Goal: Find specific page/section: Find specific page/section

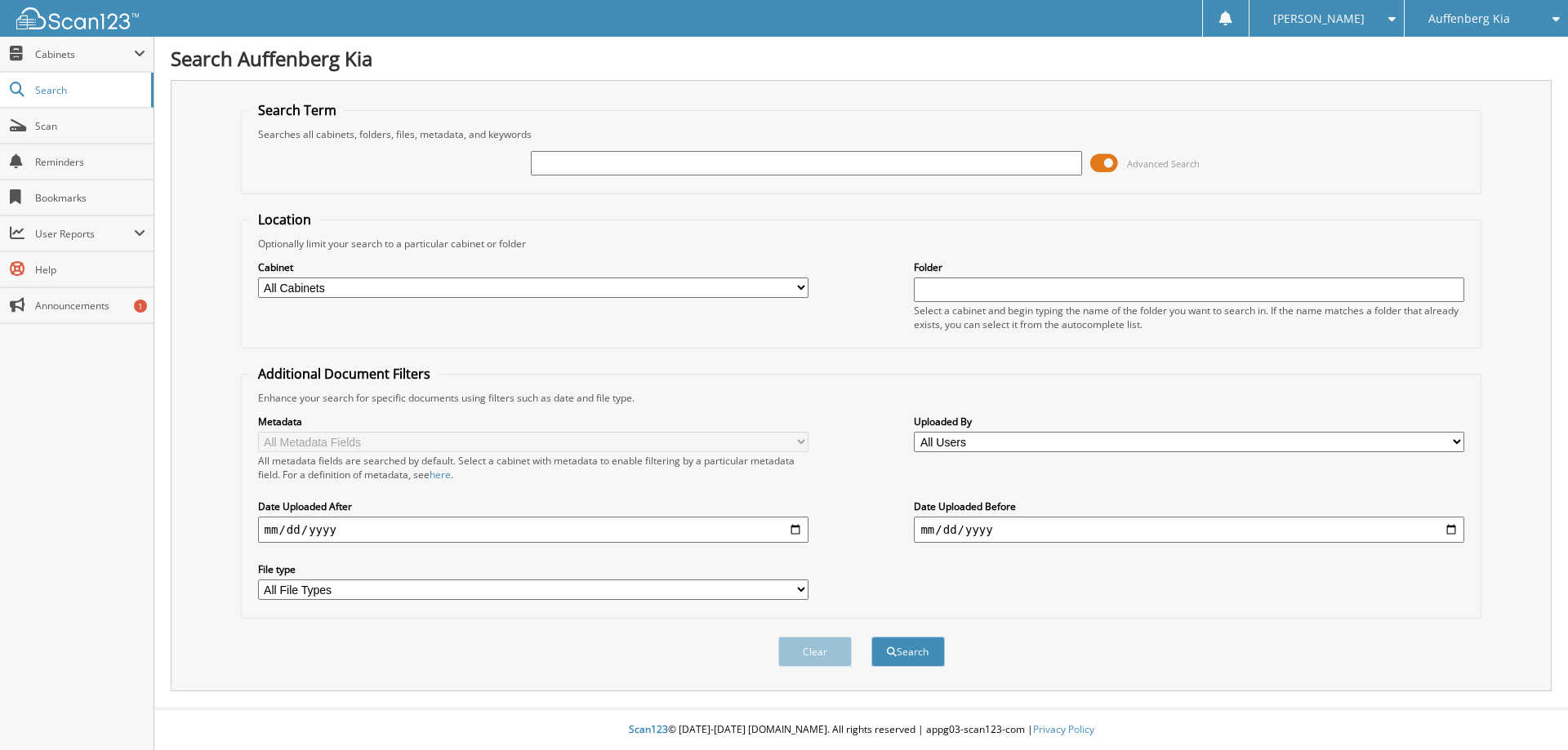
click at [736, 174] on input "text" at bounding box center [806, 163] width 550 height 25
click at [636, 152] on input "text" at bounding box center [806, 163] width 550 height 25
type input "MATTHEW GNIOTCZYNSKI"
click at [882, 652] on button "Search" at bounding box center [908, 651] width 74 height 30
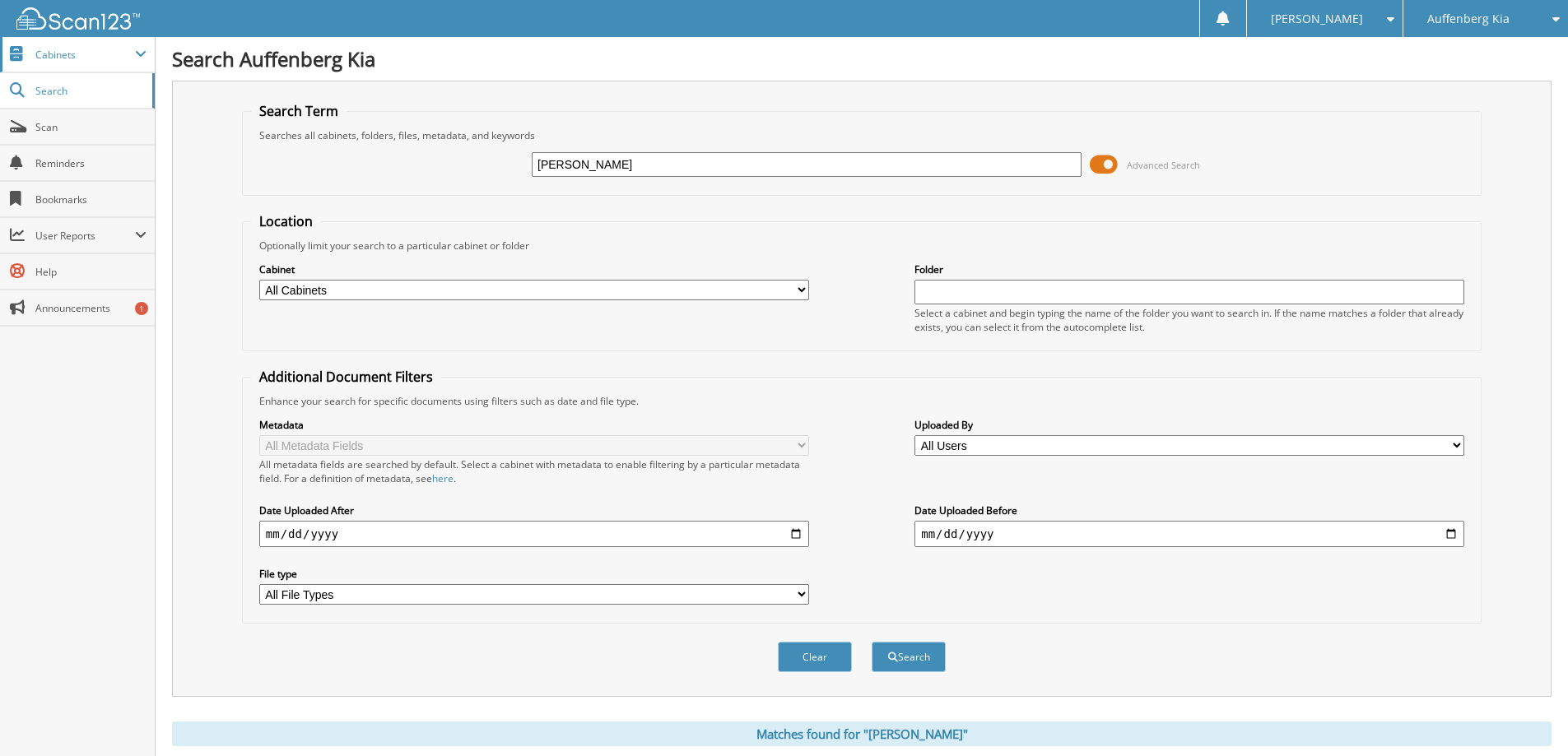
click at [148, 55] on span "Cabinets" at bounding box center [77, 54] width 155 height 36
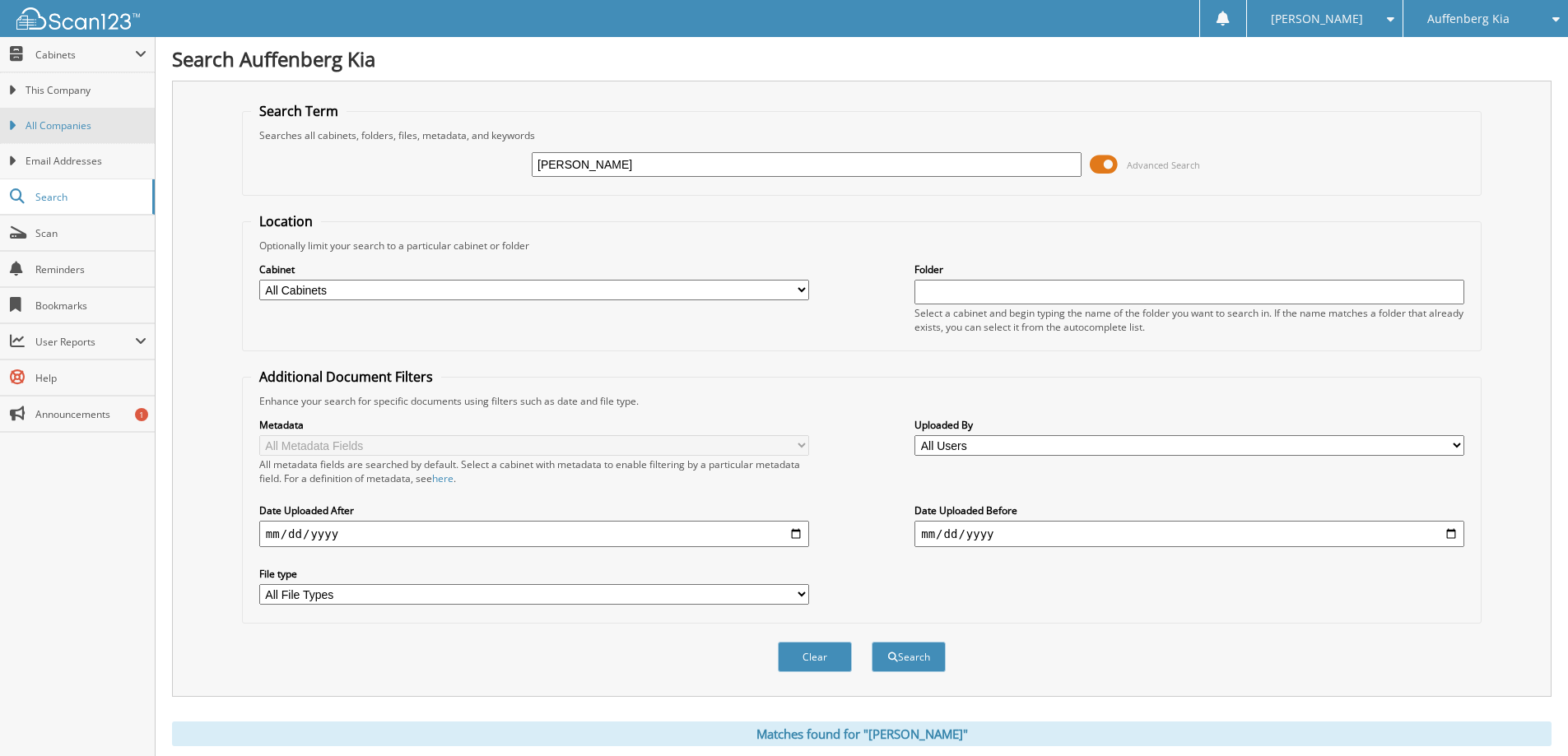
click at [35, 129] on span "All Companies" at bounding box center [86, 126] width 121 height 15
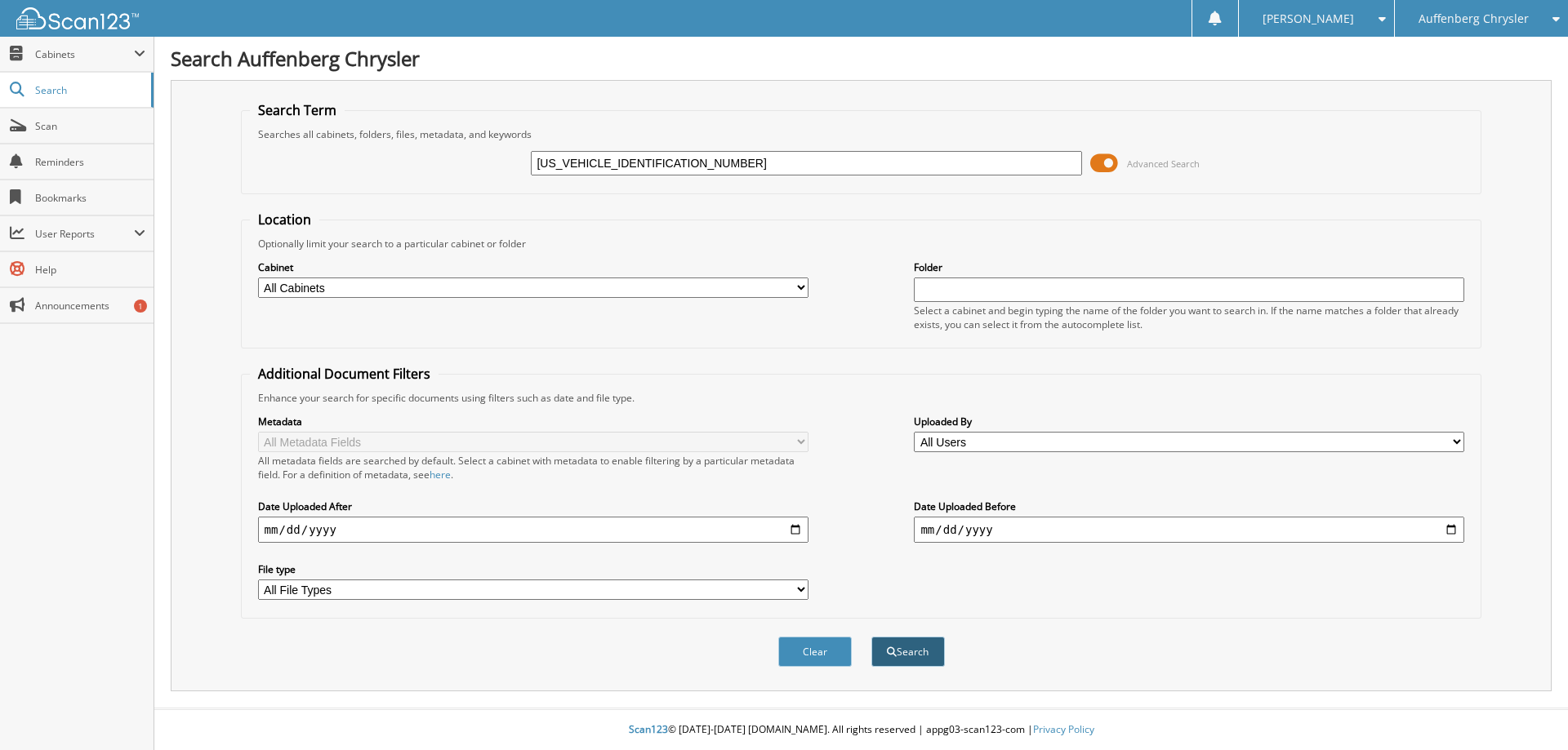
type input "[US_VEHICLE_IDENTIFICATION_NUMBER]"
click at [912, 664] on button "Search" at bounding box center [908, 651] width 74 height 30
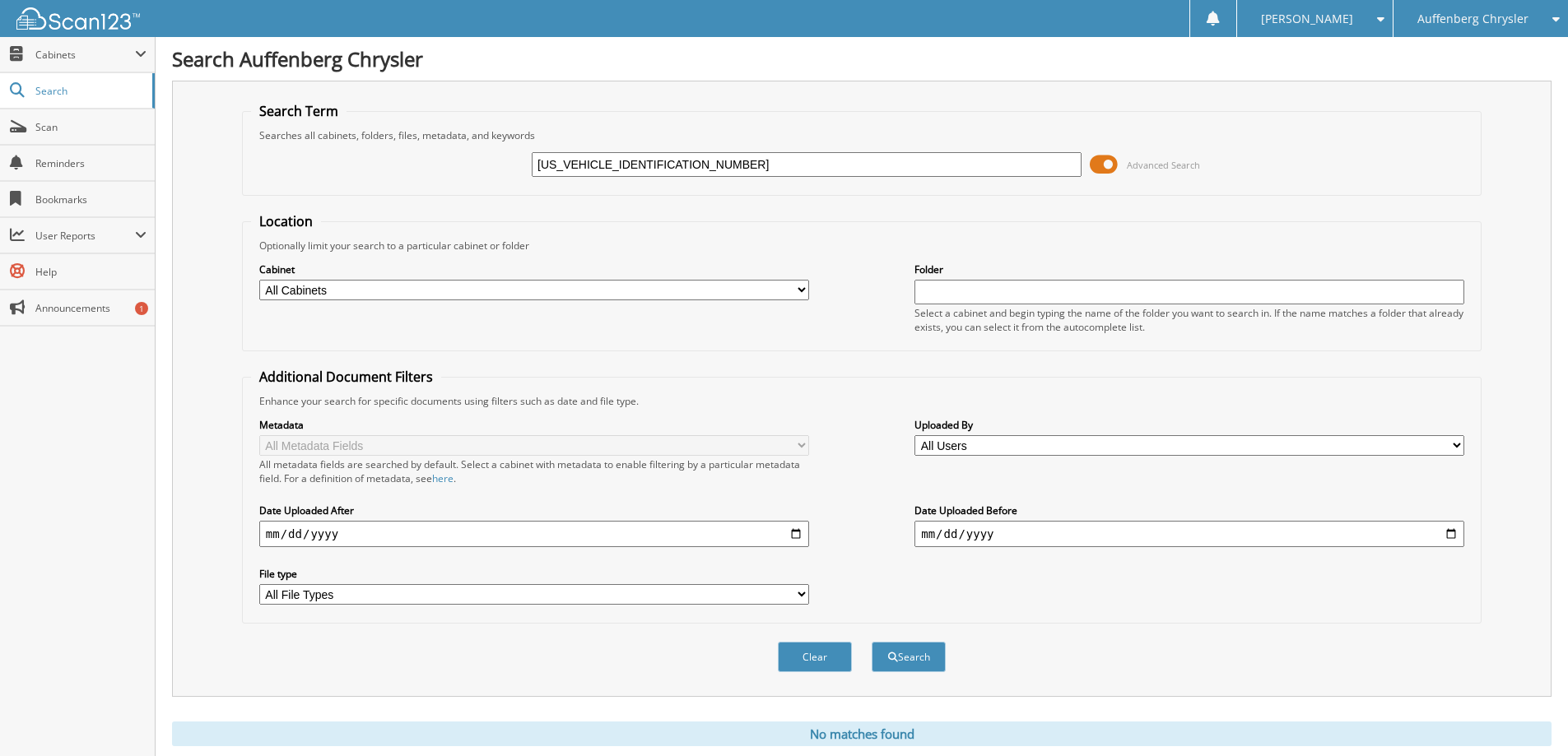
click at [799, 291] on select "All Cabinets 2017 CAR DEALS 2018 CAR DEALS 2019 CAR DEALS 2020 CAR DEALS 2021 C…" at bounding box center [533, 290] width 550 height 20
select select "50644"
click at [259, 280] on select "All Cabinets 2017 CAR DEALS 2018 CAR DEALS 2019 CAR DEALS 2020 CAR DEALS 2021 C…" at bounding box center [533, 290] width 550 height 20
click at [1541, 15] on div "Auffenberg Chrysler" at bounding box center [1481, 18] width 158 height 37
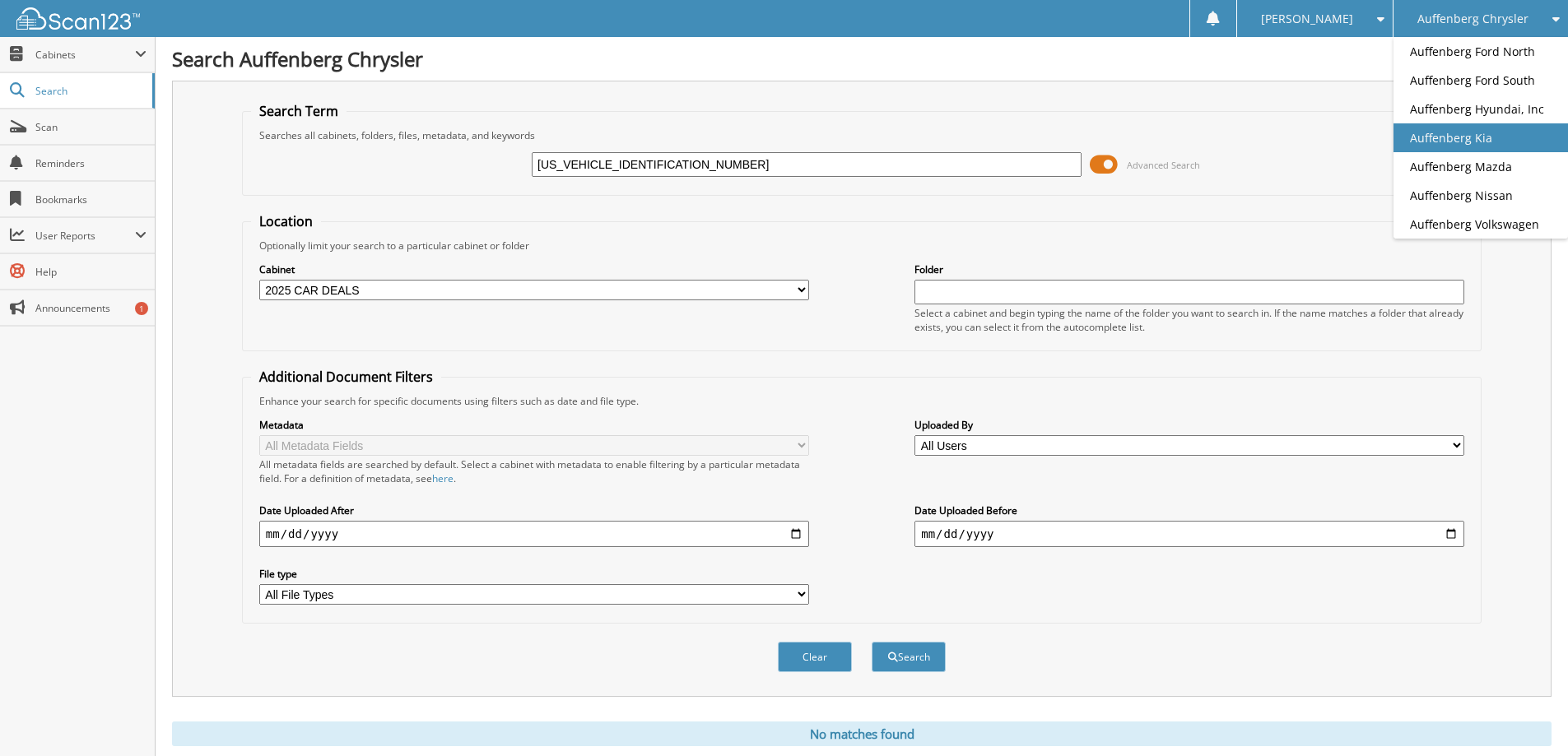
click at [1494, 139] on link "Auffenberg Kia" at bounding box center [1481, 138] width 174 height 28
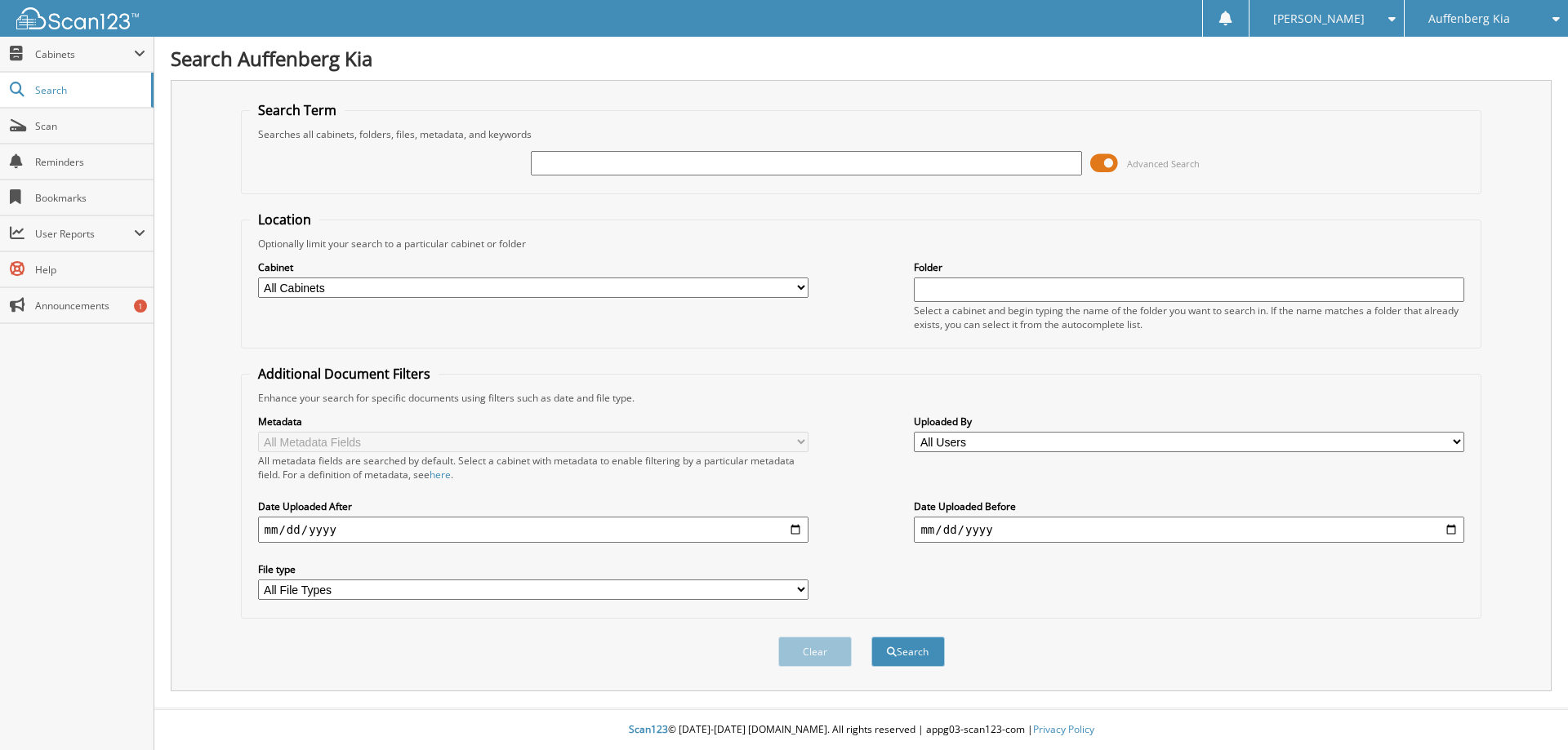
click at [579, 154] on input "text" at bounding box center [806, 163] width 550 height 25
click at [847, 213] on fieldset "Location Optionally limit your search to a particular cabinet or folder Cabinet…" at bounding box center [861, 279] width 1241 height 138
click at [1435, 17] on span "Auffenberg Kia" at bounding box center [1469, 18] width 82 height 10
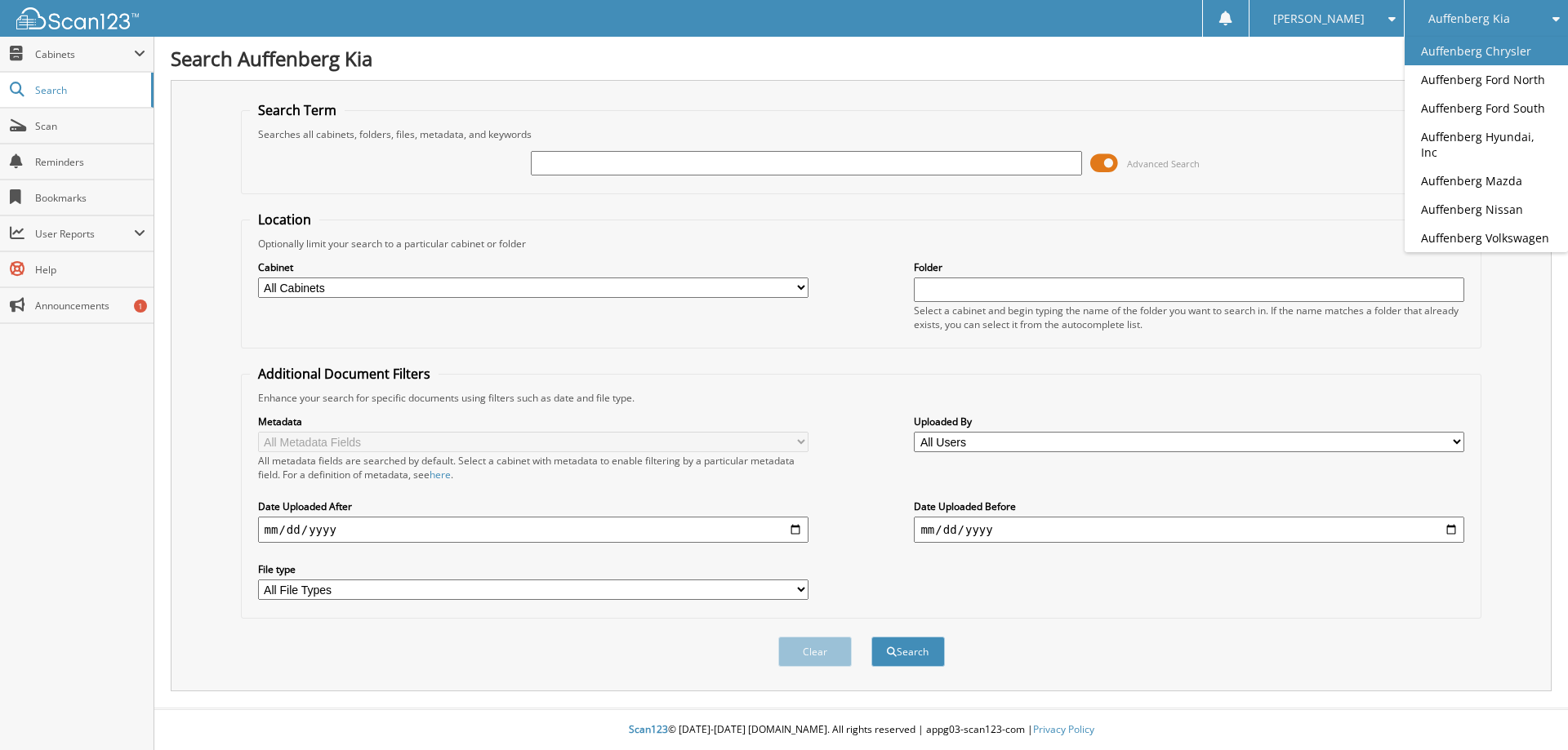
click at [1421, 55] on link "Auffenberg Chrysler" at bounding box center [1485, 50] width 163 height 28
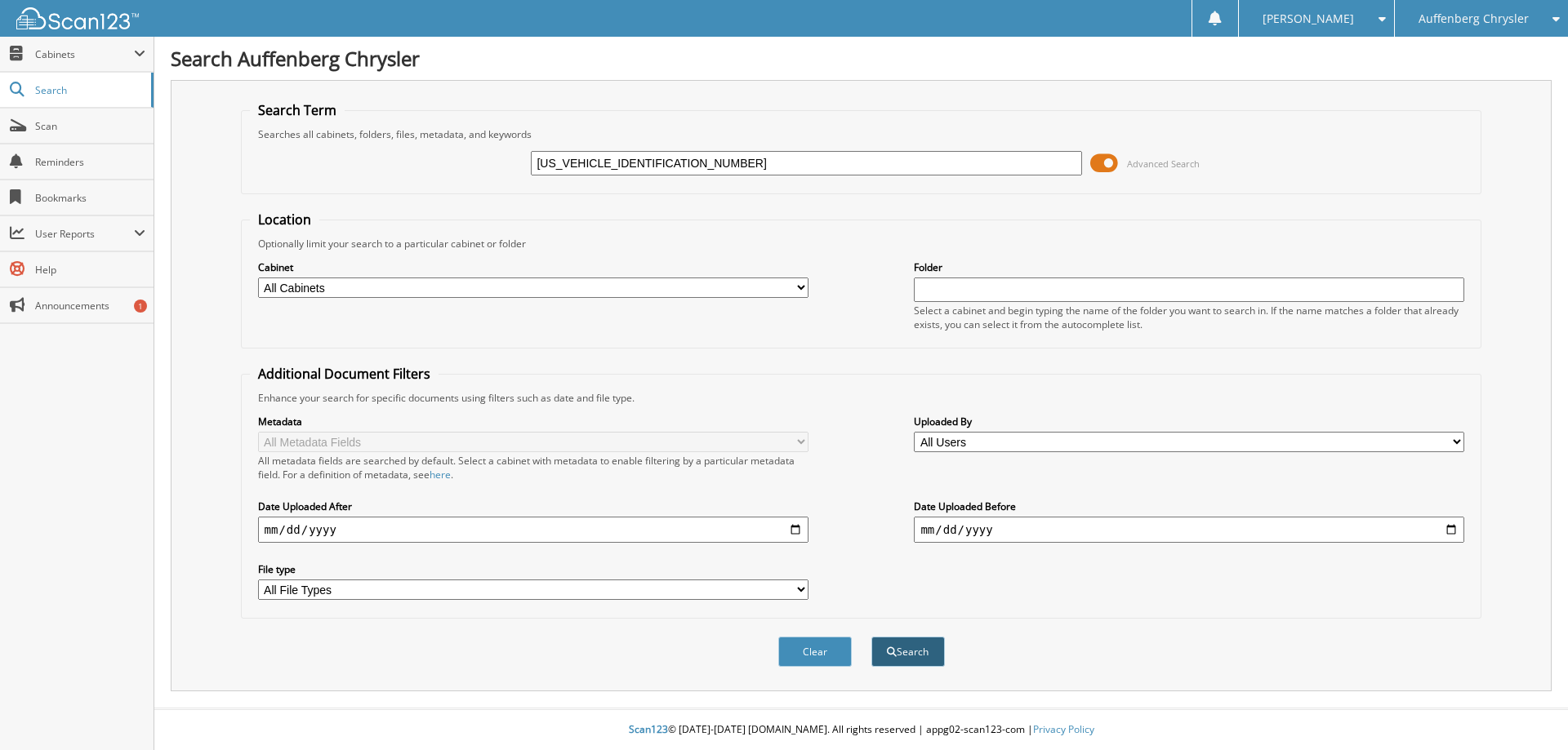
type input "[US_VEHICLE_IDENTIFICATION_NUMBER]"
click at [903, 643] on button "Search" at bounding box center [908, 651] width 74 height 30
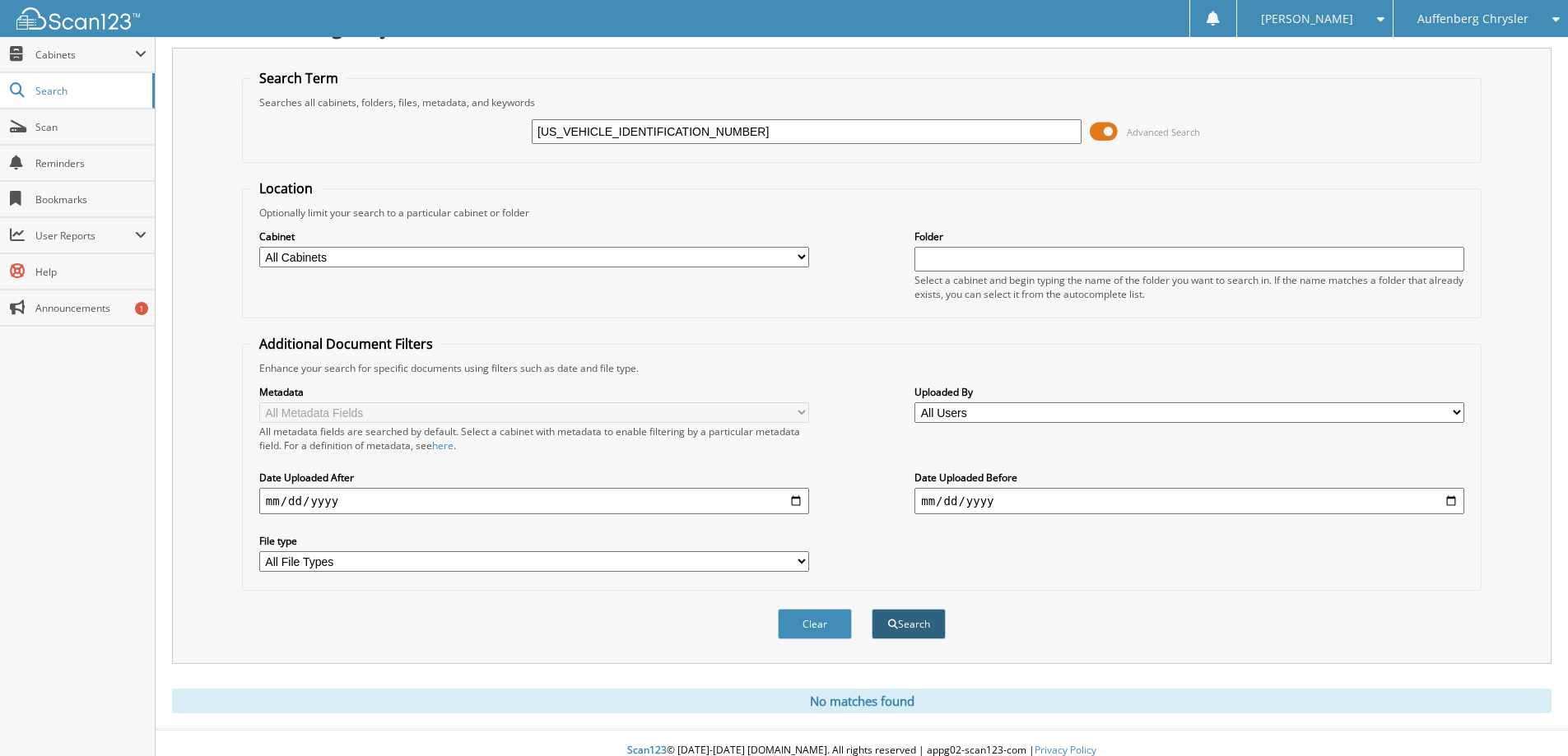
scroll to position [49, 0]
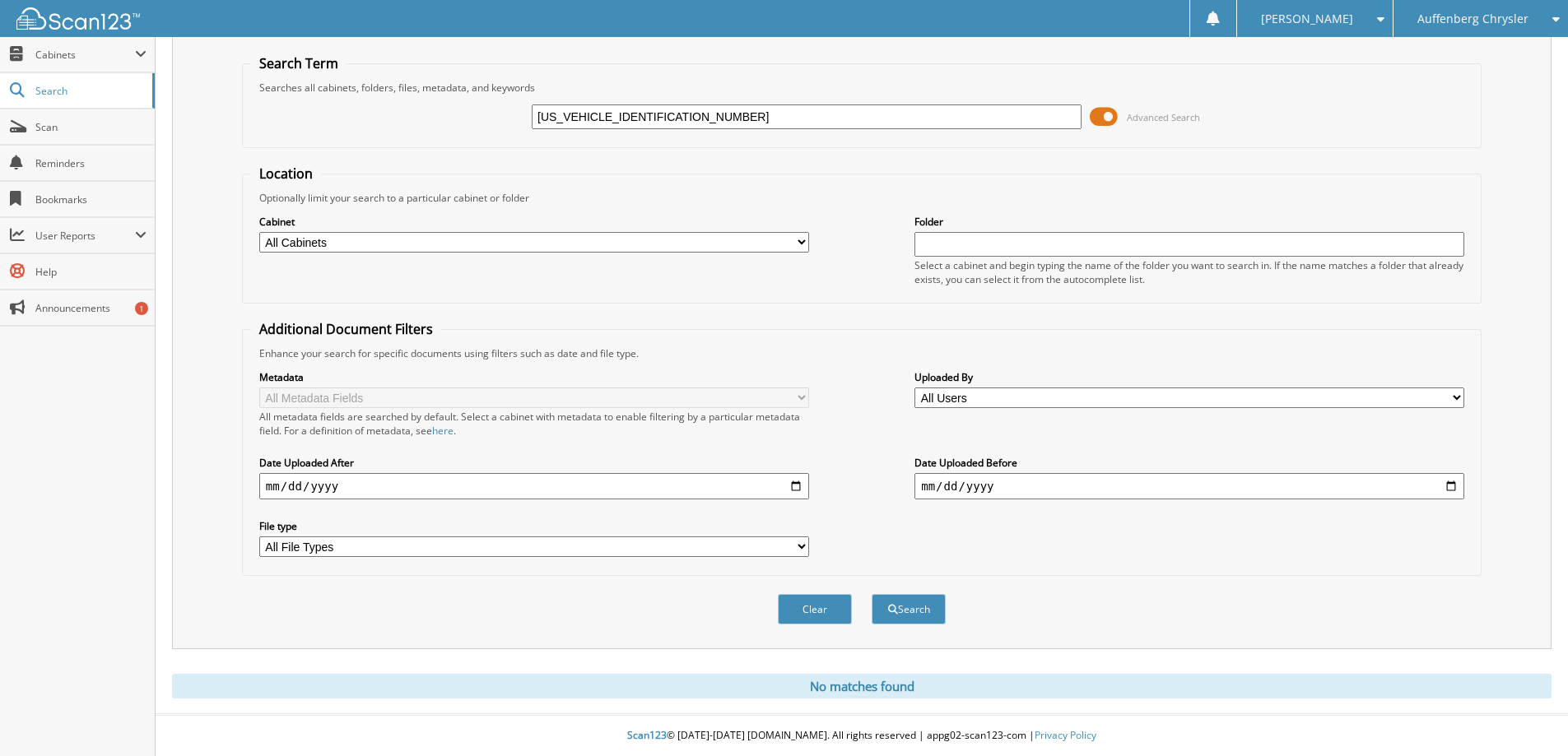
click at [1464, 19] on span "Auffenberg Chrysler" at bounding box center [1473, 18] width 111 height 10
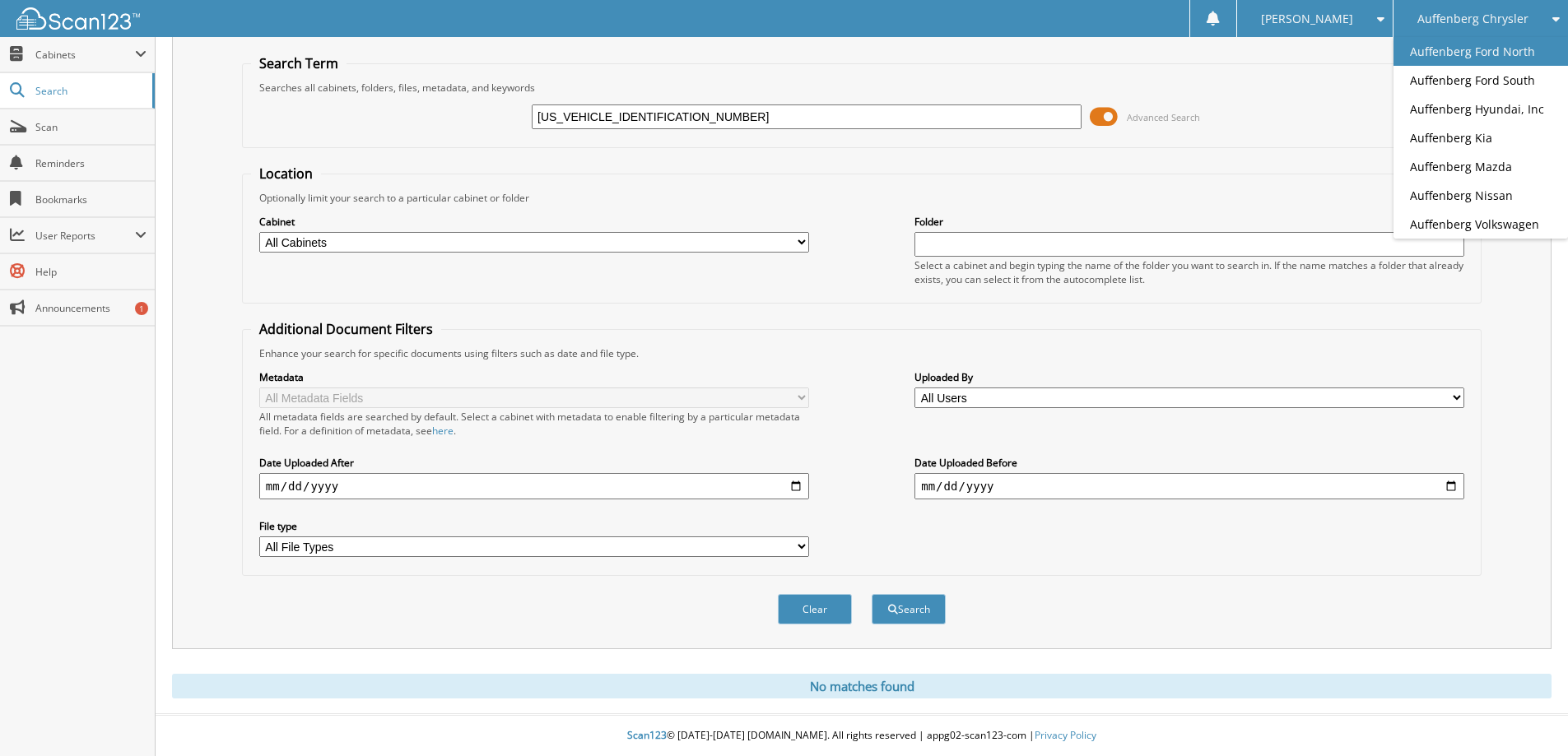
click at [1464, 56] on link "Auffenberg Ford North" at bounding box center [1481, 50] width 174 height 28
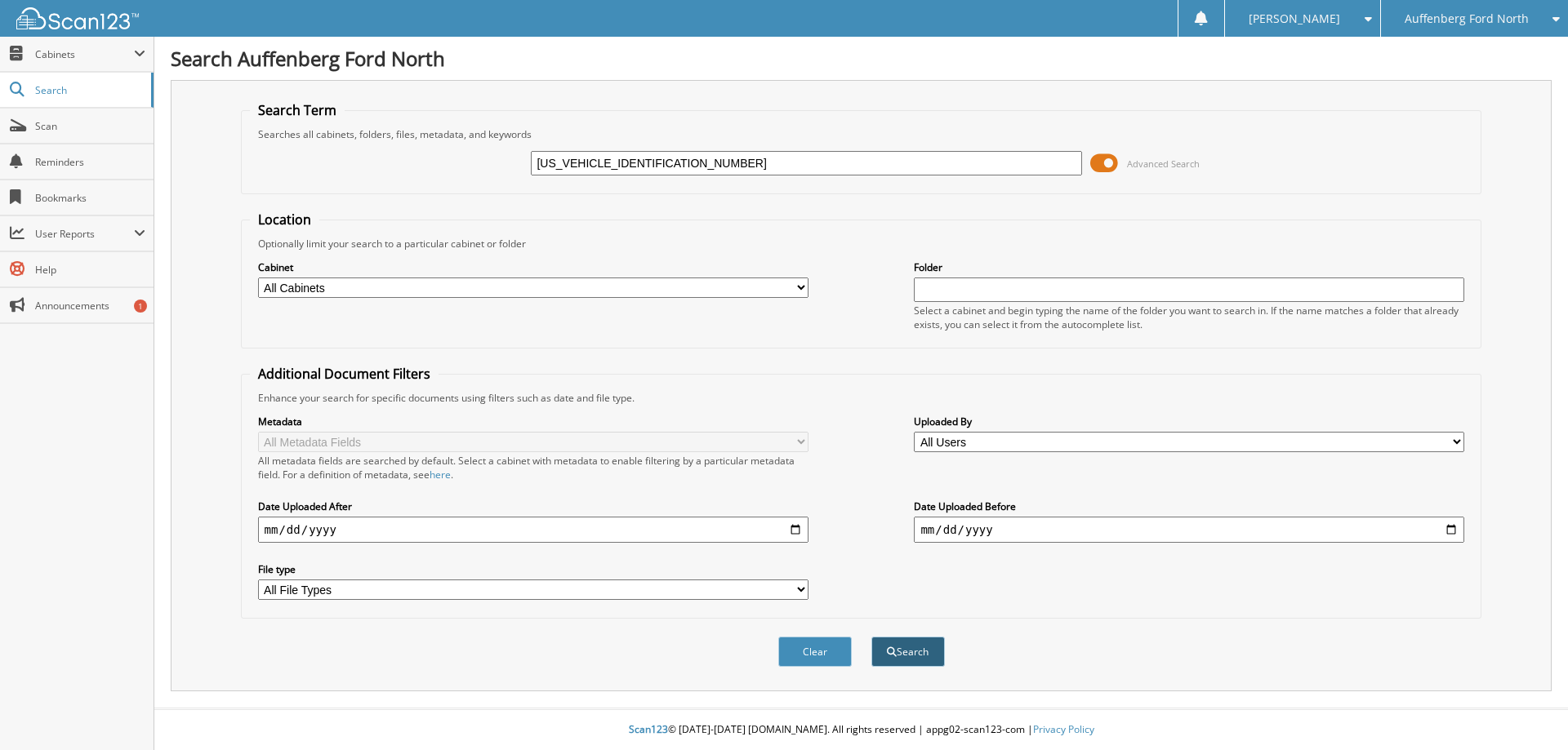
type input "3KPFT4DE4SE181189"
click at [891, 652] on span "submit" at bounding box center [891, 652] width 10 height 10
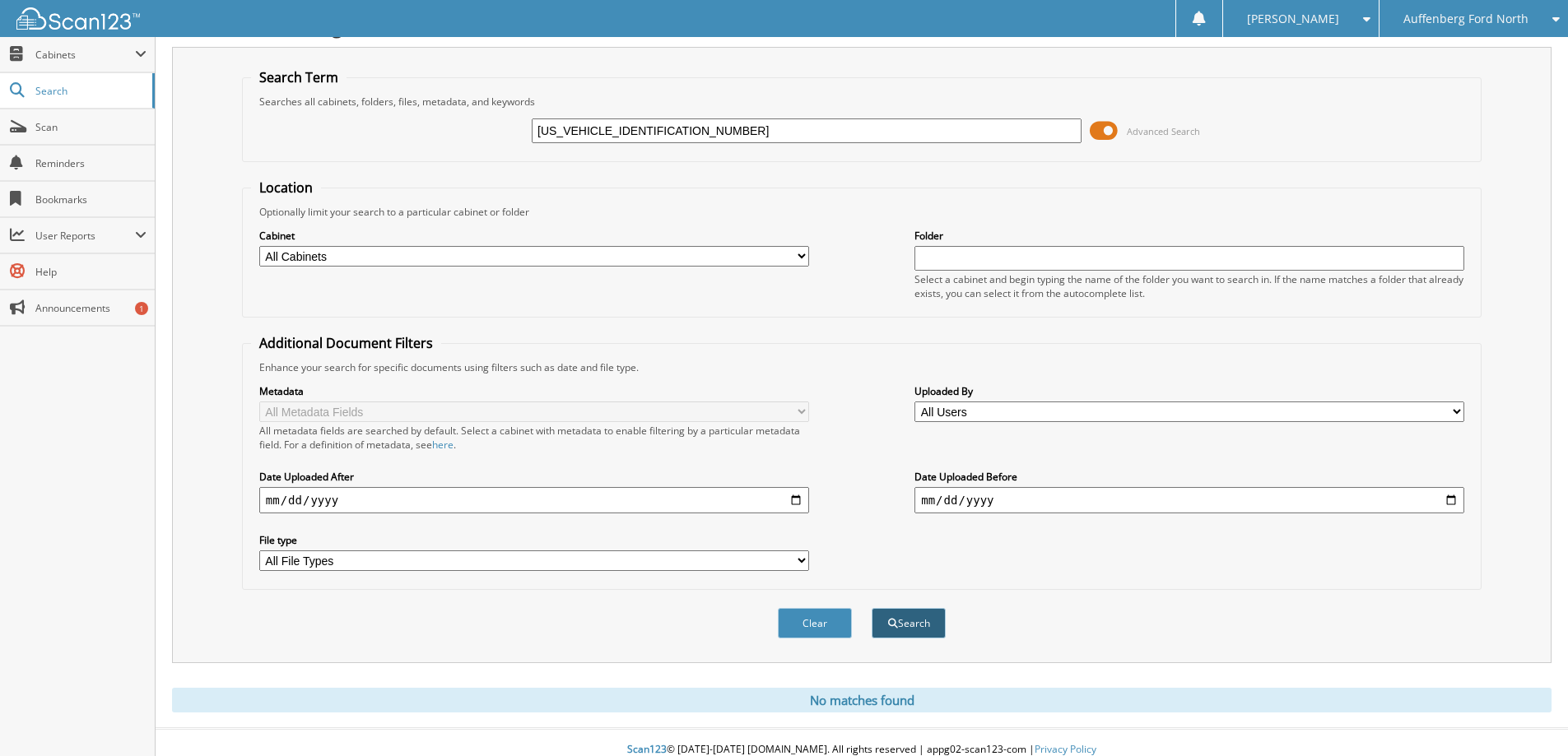
scroll to position [49, 0]
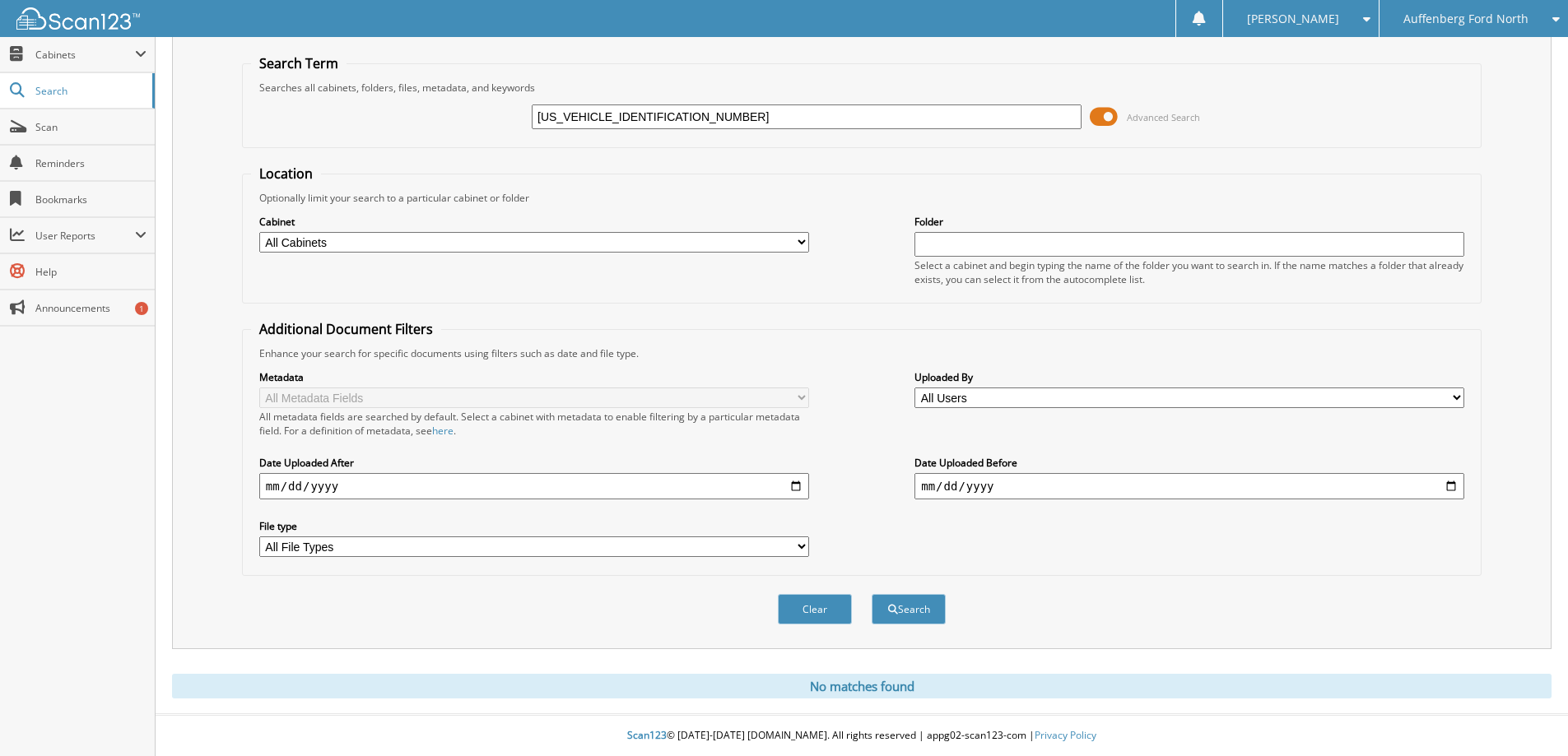
click at [1447, 16] on span "Auffenberg Ford North" at bounding box center [1466, 18] width 125 height 10
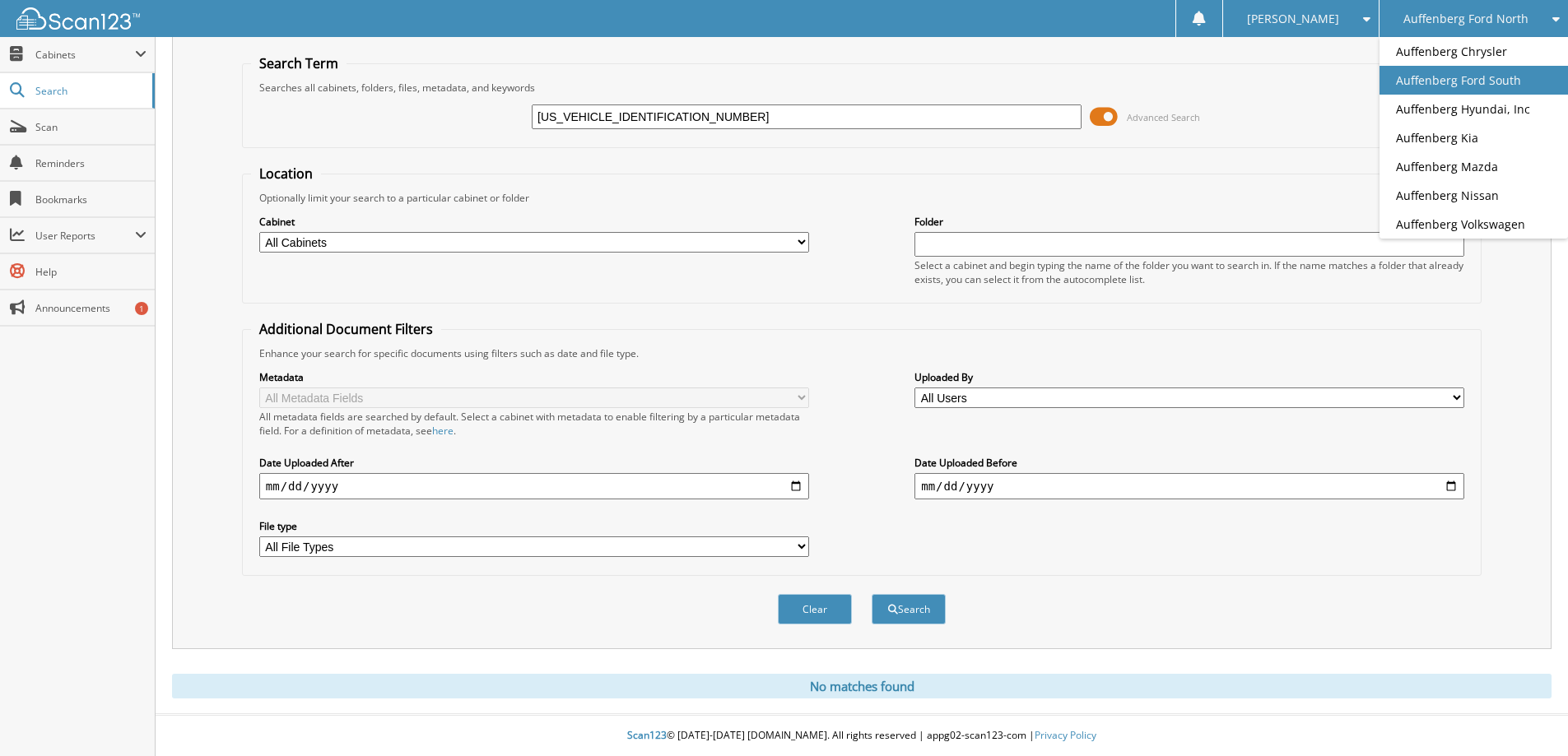
click at [1435, 76] on link "Auffenberg Ford South" at bounding box center [1473, 80] width 188 height 28
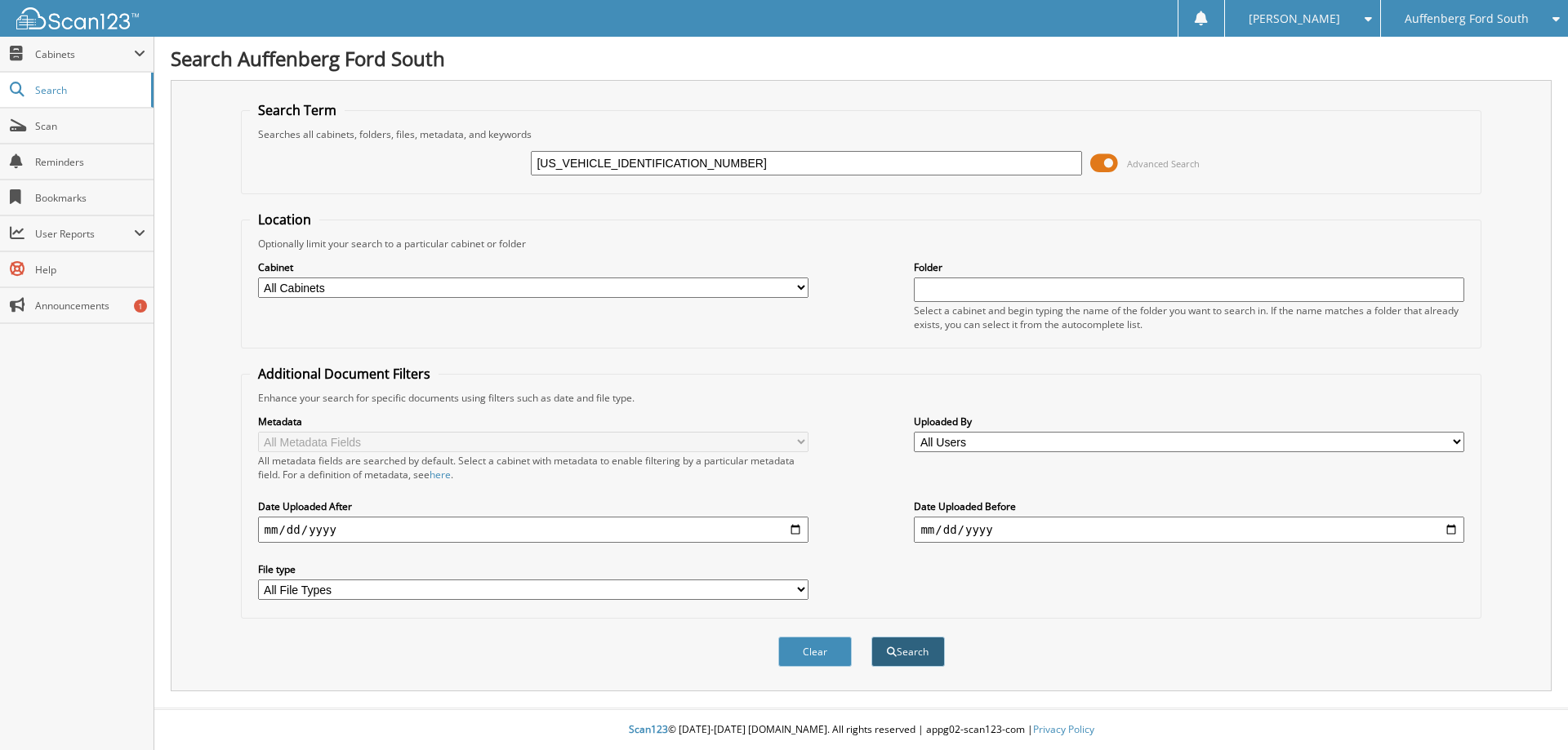
type input "3KPFT4DE4SE181189"
click at [902, 653] on button "Search" at bounding box center [908, 651] width 74 height 30
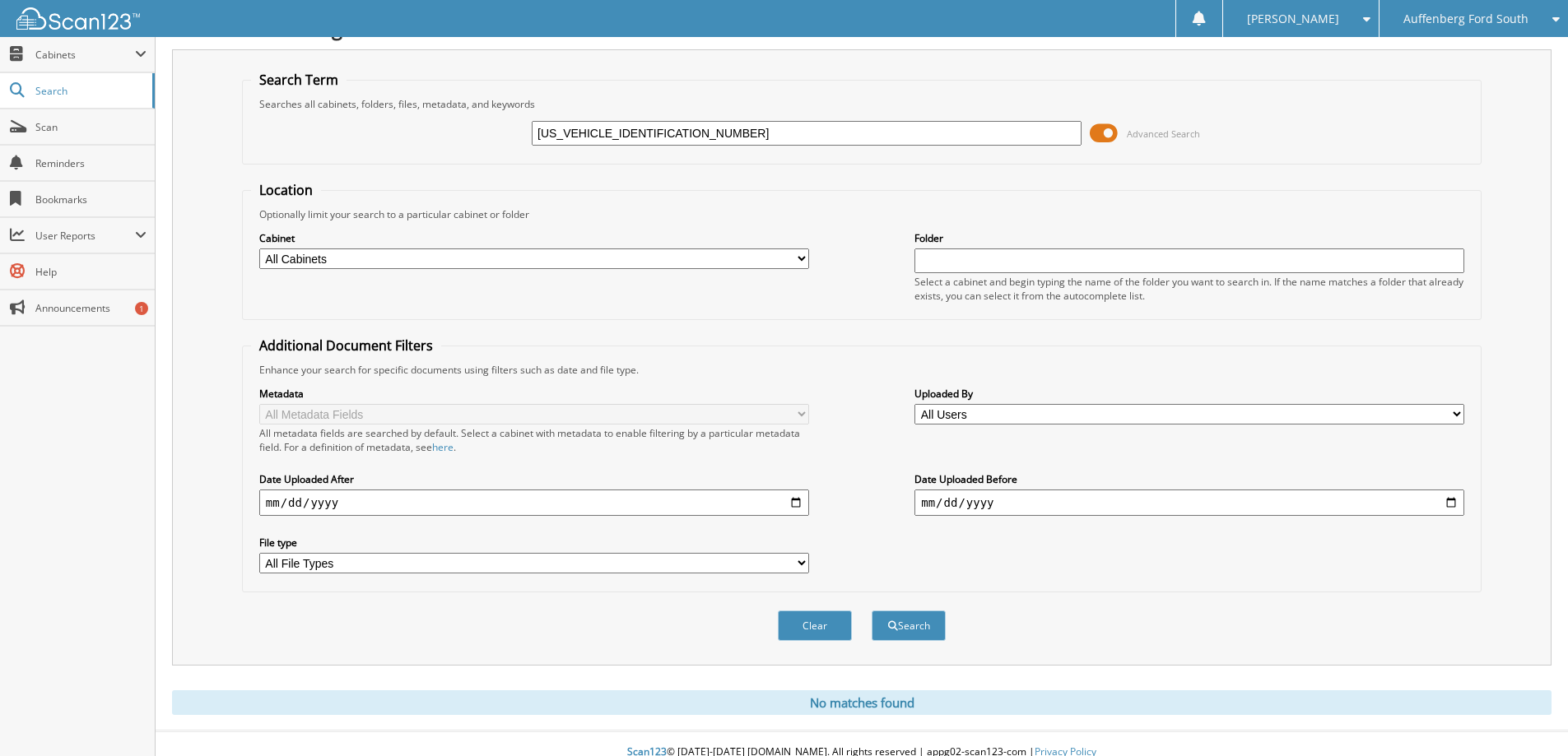
scroll to position [49, 0]
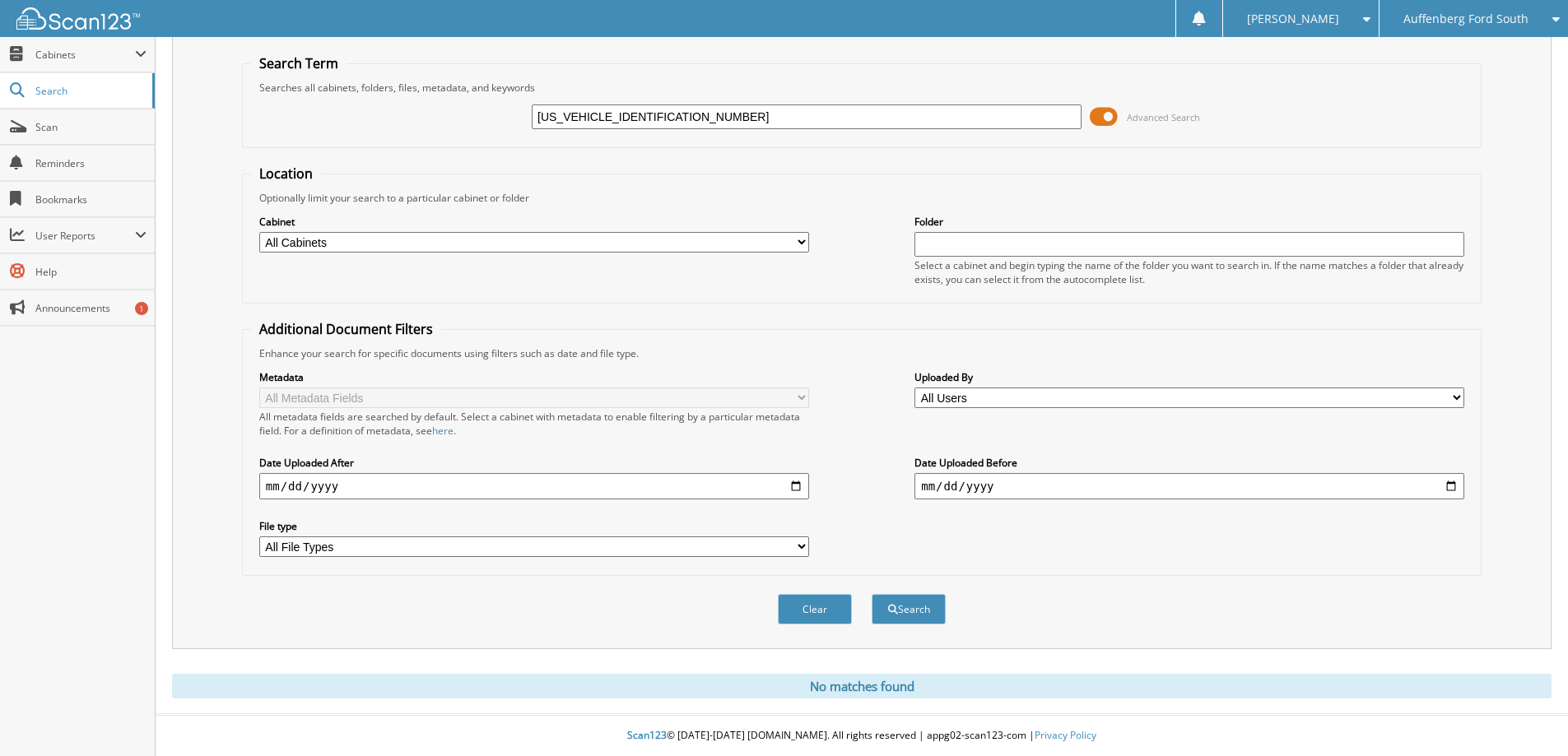
click at [1450, 6] on div "Auffenberg Ford South" at bounding box center [1473, 18] width 172 height 37
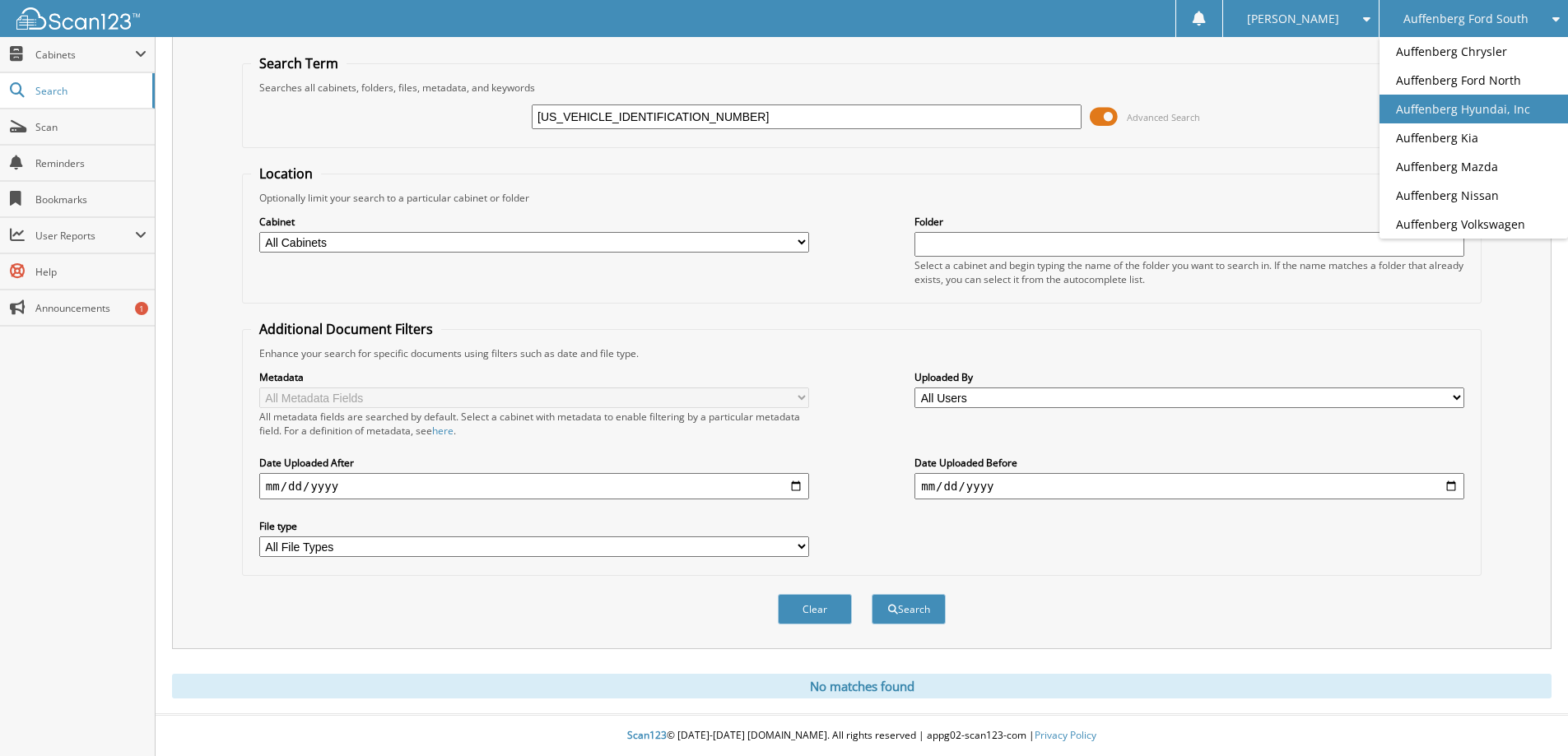
click at [1462, 115] on link "Auffenberg Hyundai, Inc" at bounding box center [1473, 108] width 188 height 28
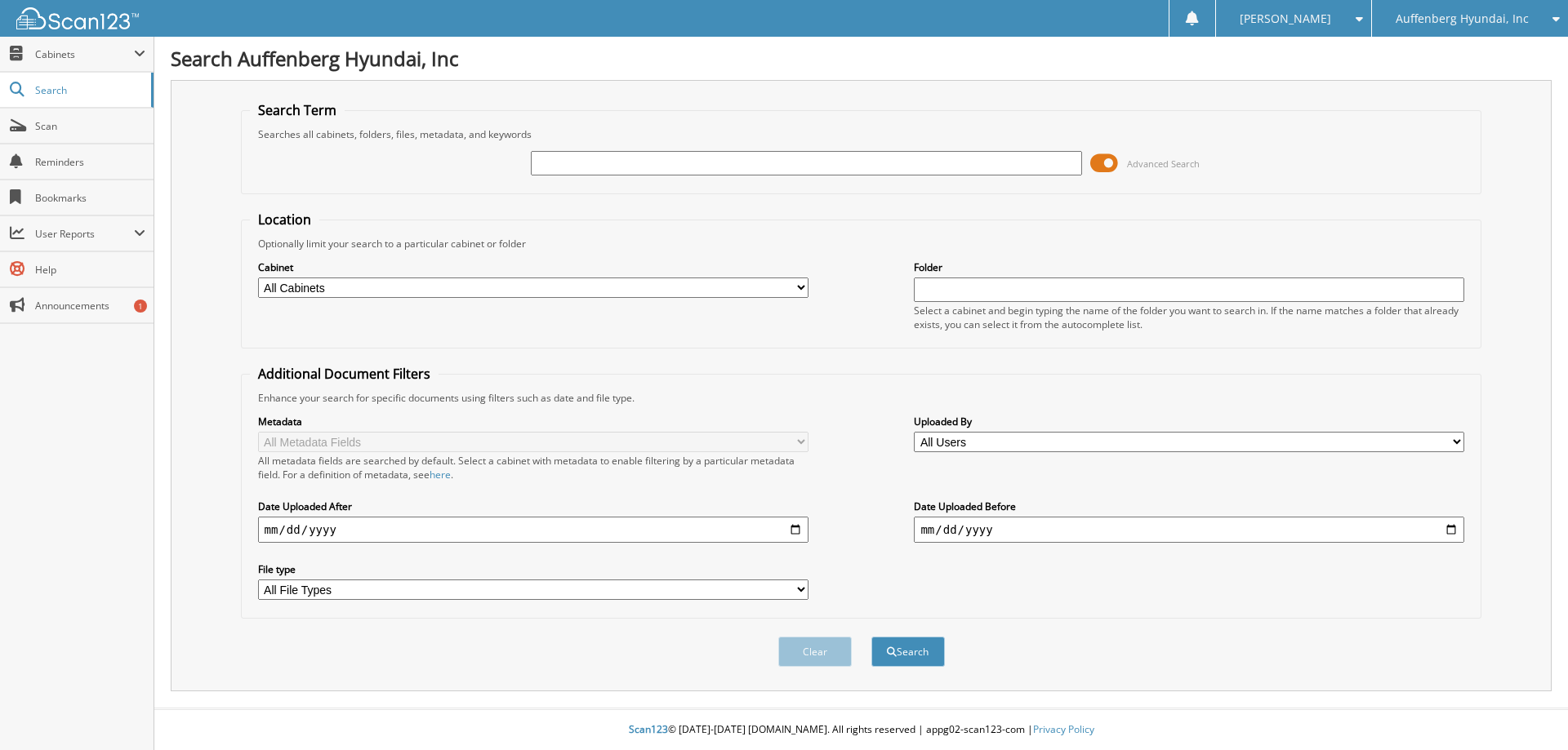
click at [1434, 15] on span "Auffenberg Hyundai, Inc" at bounding box center [1461, 18] width 133 height 10
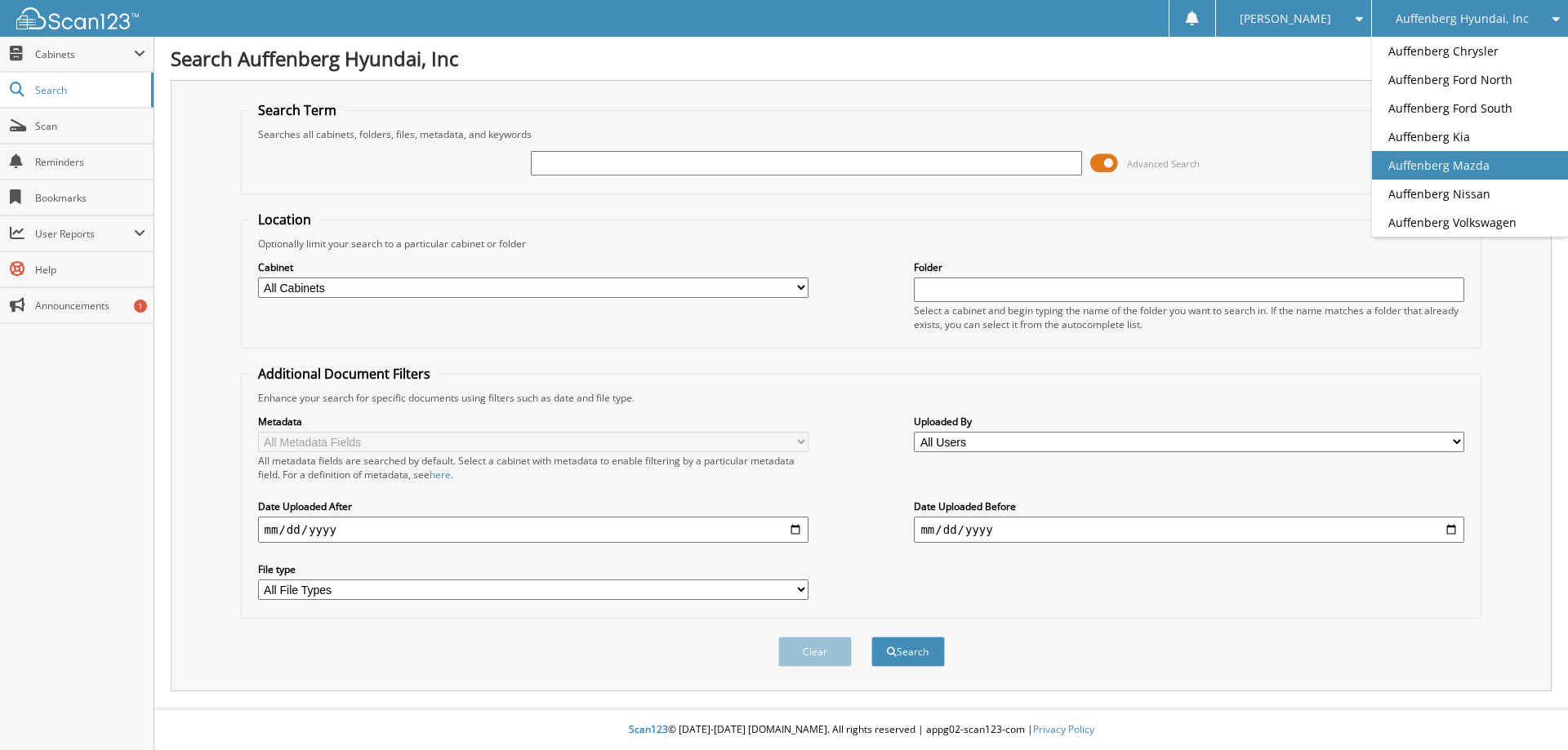
click at [1434, 163] on link "Auffenberg Mazda" at bounding box center [1469, 165] width 196 height 28
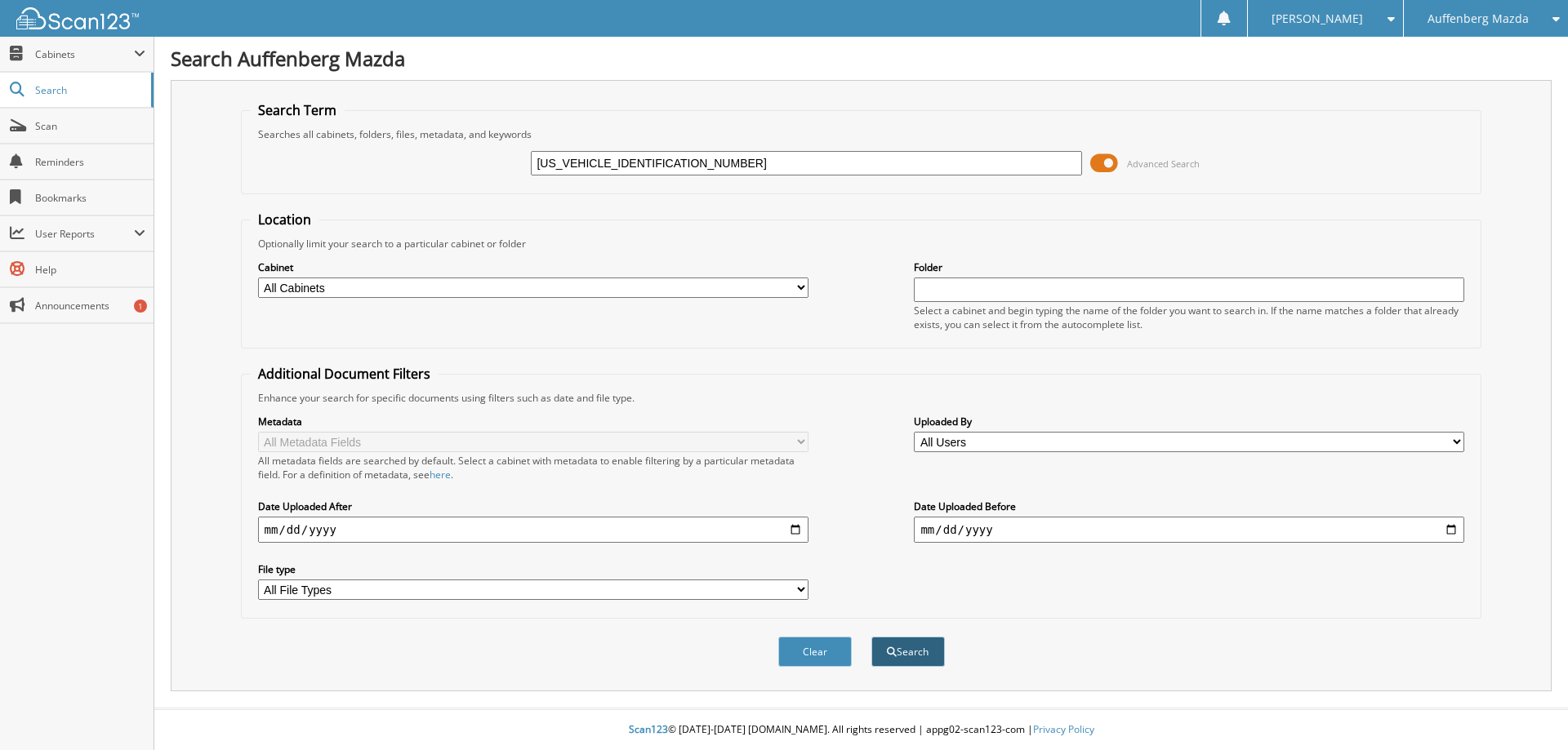
type input "[US_VEHICLE_IDENTIFICATION_NUMBER]"
click at [897, 656] on button "Search" at bounding box center [908, 651] width 74 height 30
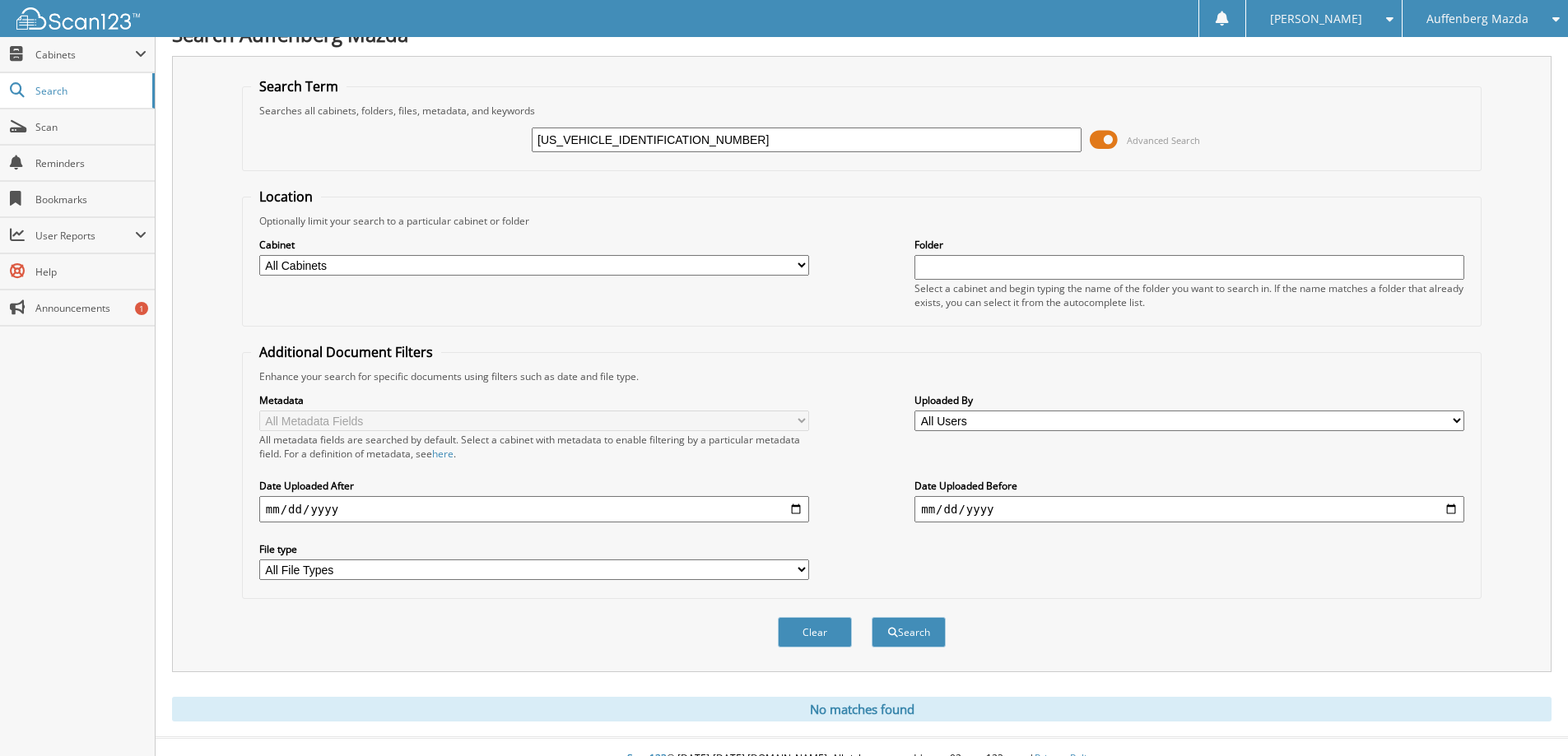
scroll to position [49, 0]
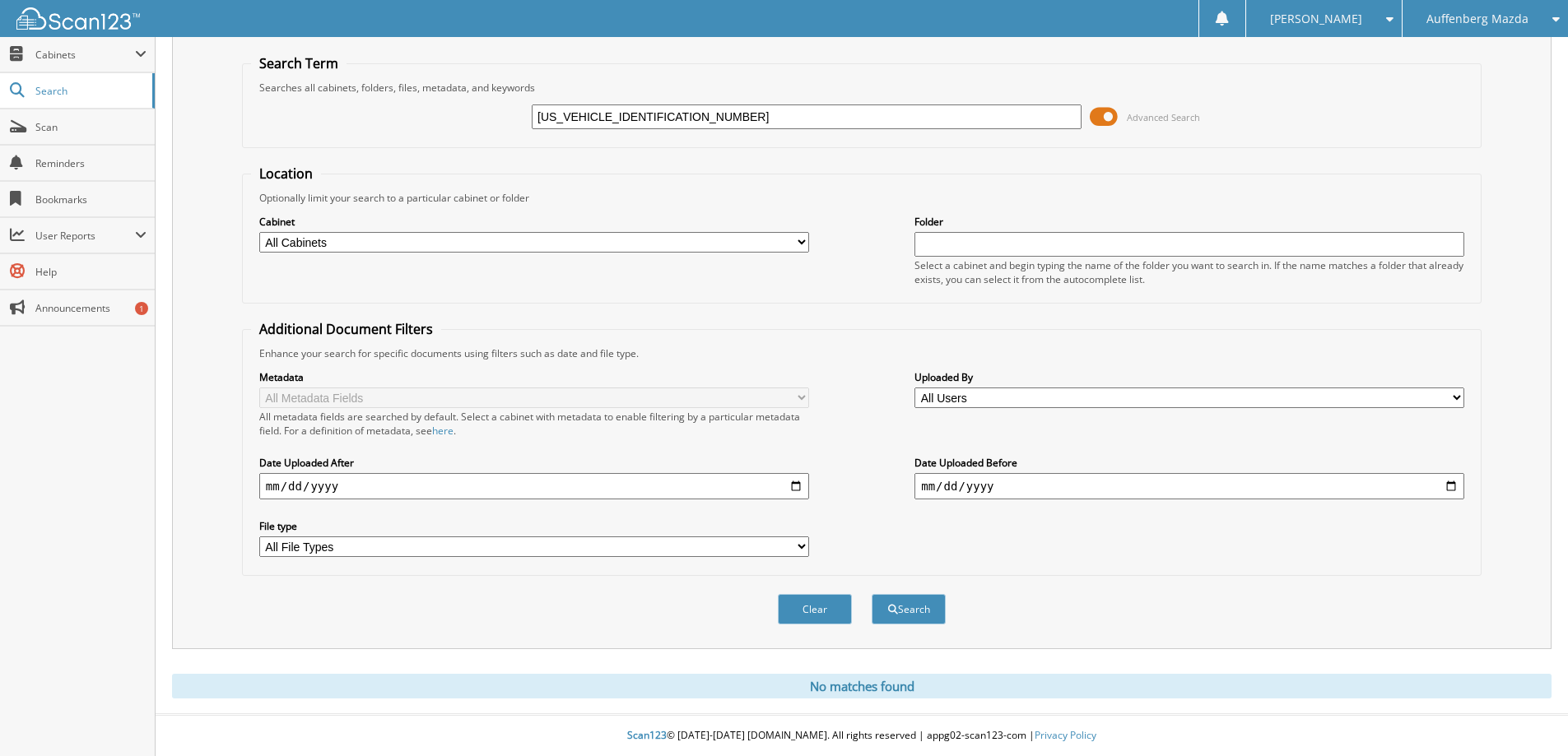
click at [1454, 14] on span "Auffenberg Mazda" at bounding box center [1477, 18] width 102 height 10
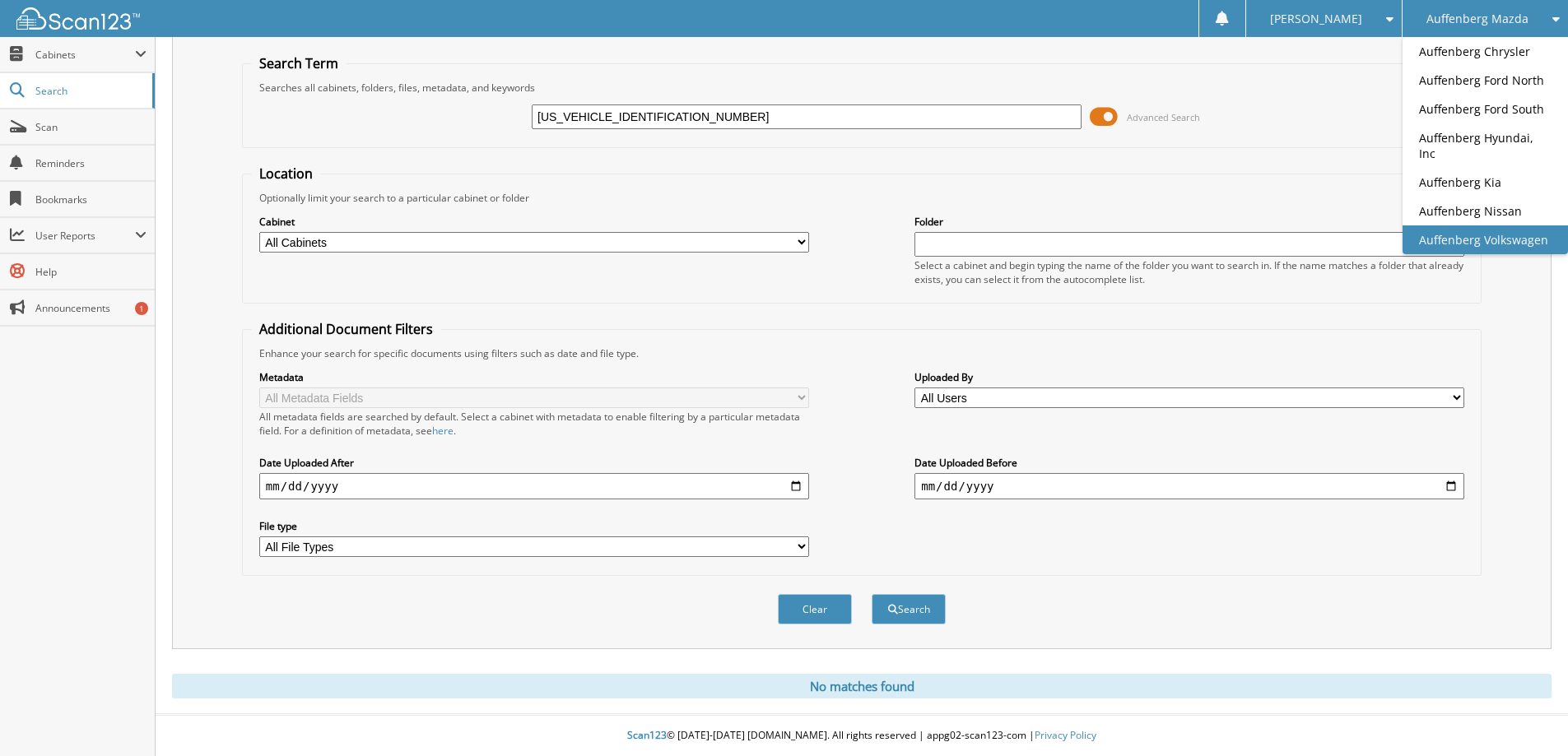
click at [1475, 227] on link "Auffenberg Volkswagen" at bounding box center [1485, 239] width 165 height 28
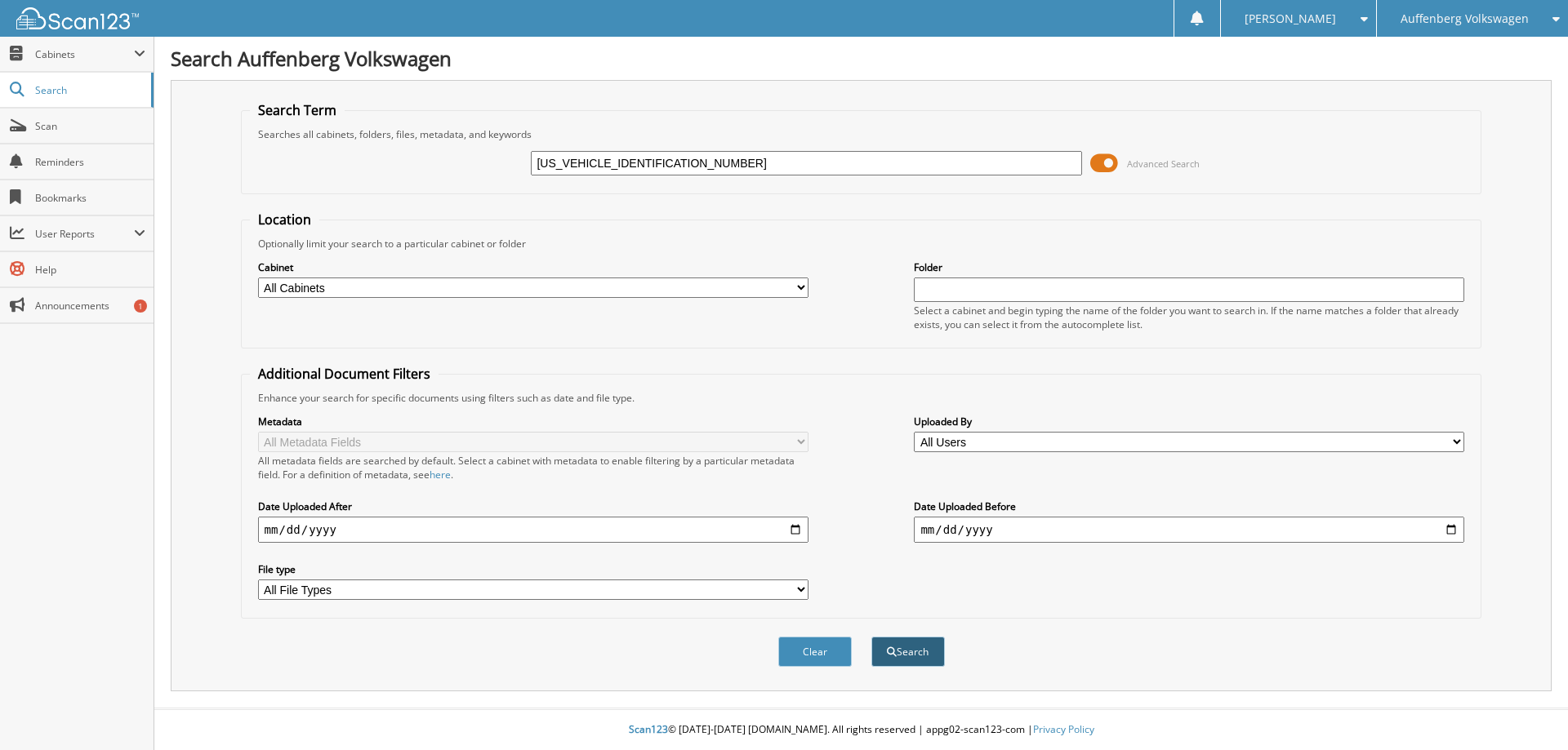
type input "3KPFT4DE4SE181189"
click at [903, 654] on button "Search" at bounding box center [908, 651] width 74 height 30
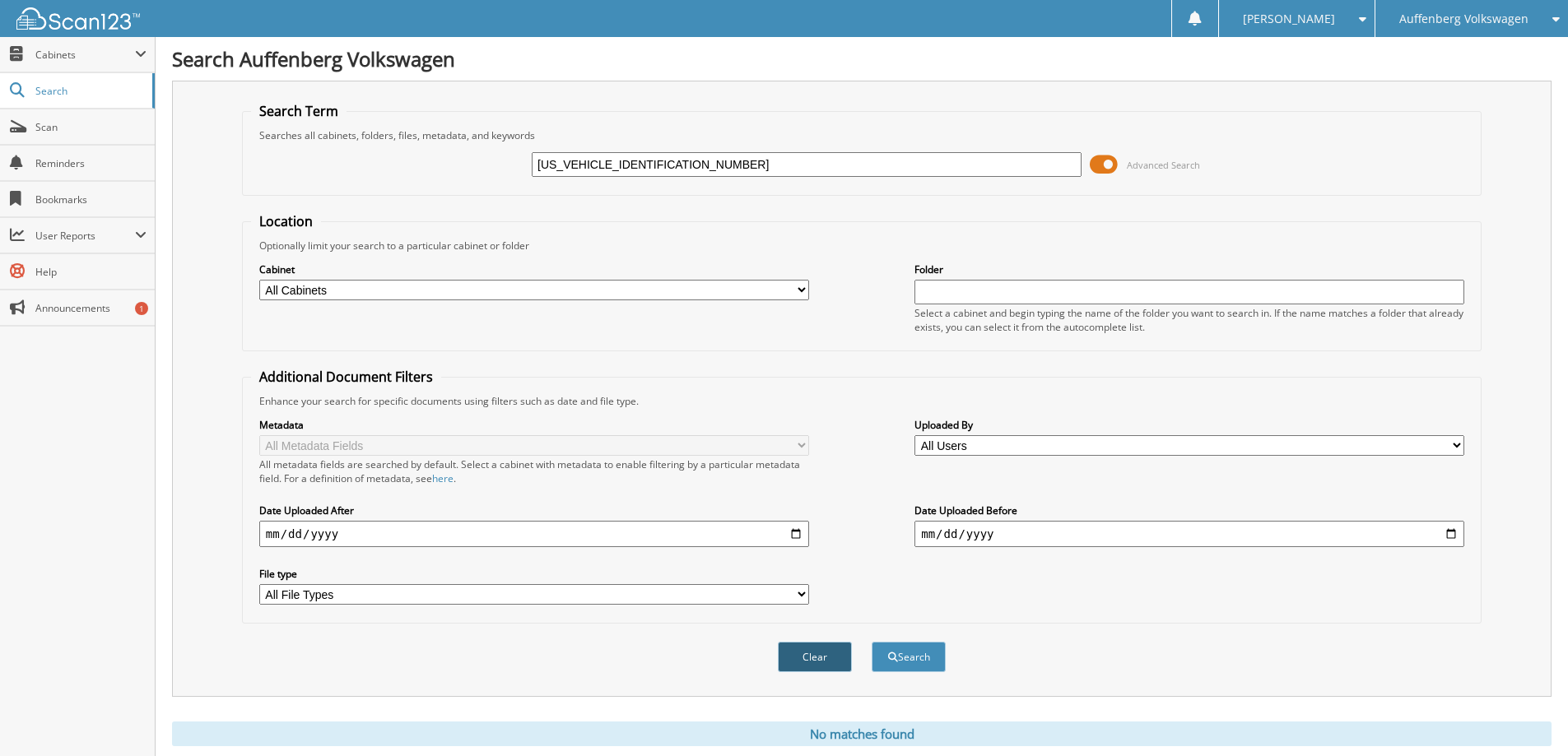
click at [821, 657] on button "Clear" at bounding box center [814, 656] width 74 height 30
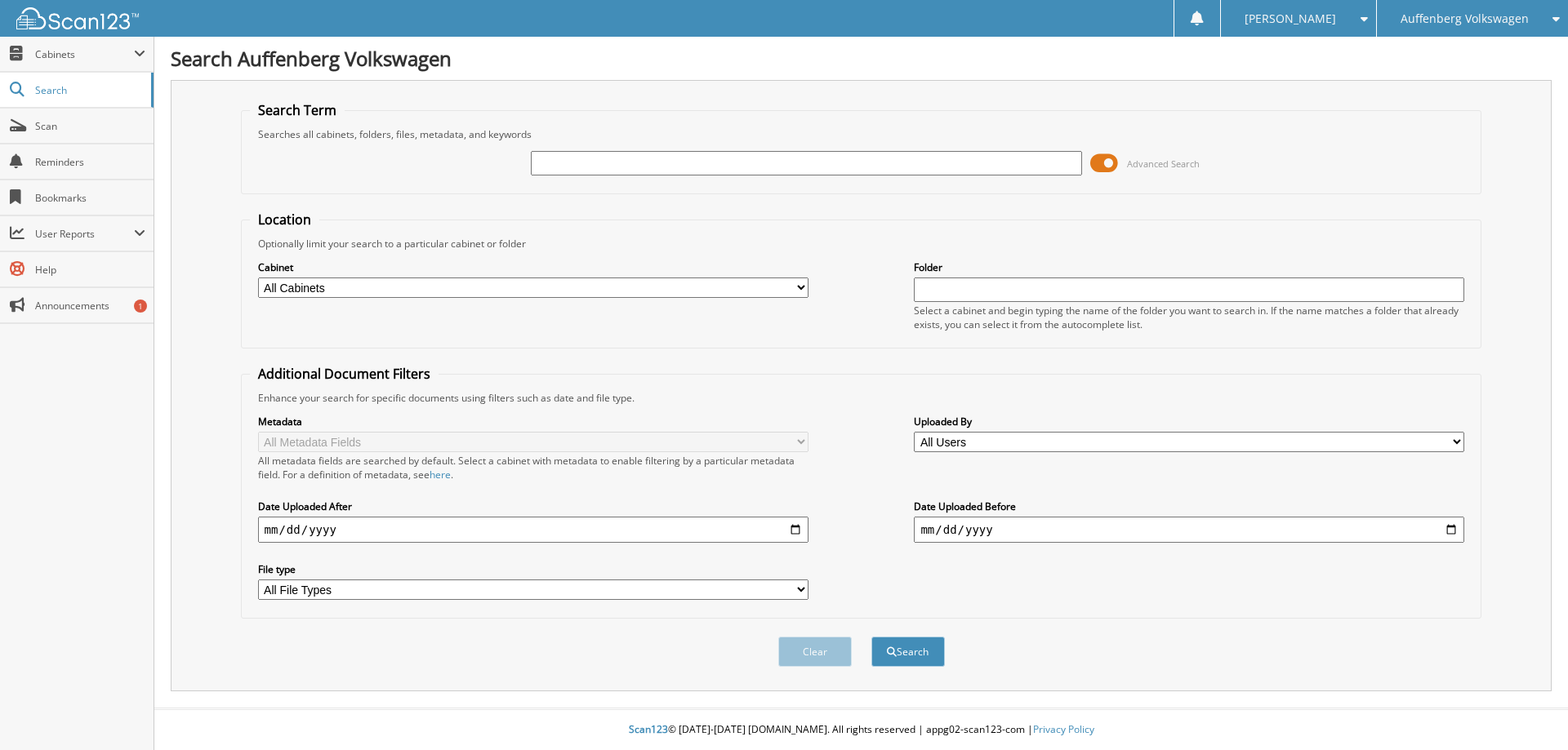
click at [1477, 27] on div "Auffenberg Volkswagen" at bounding box center [1472, 18] width 175 height 36
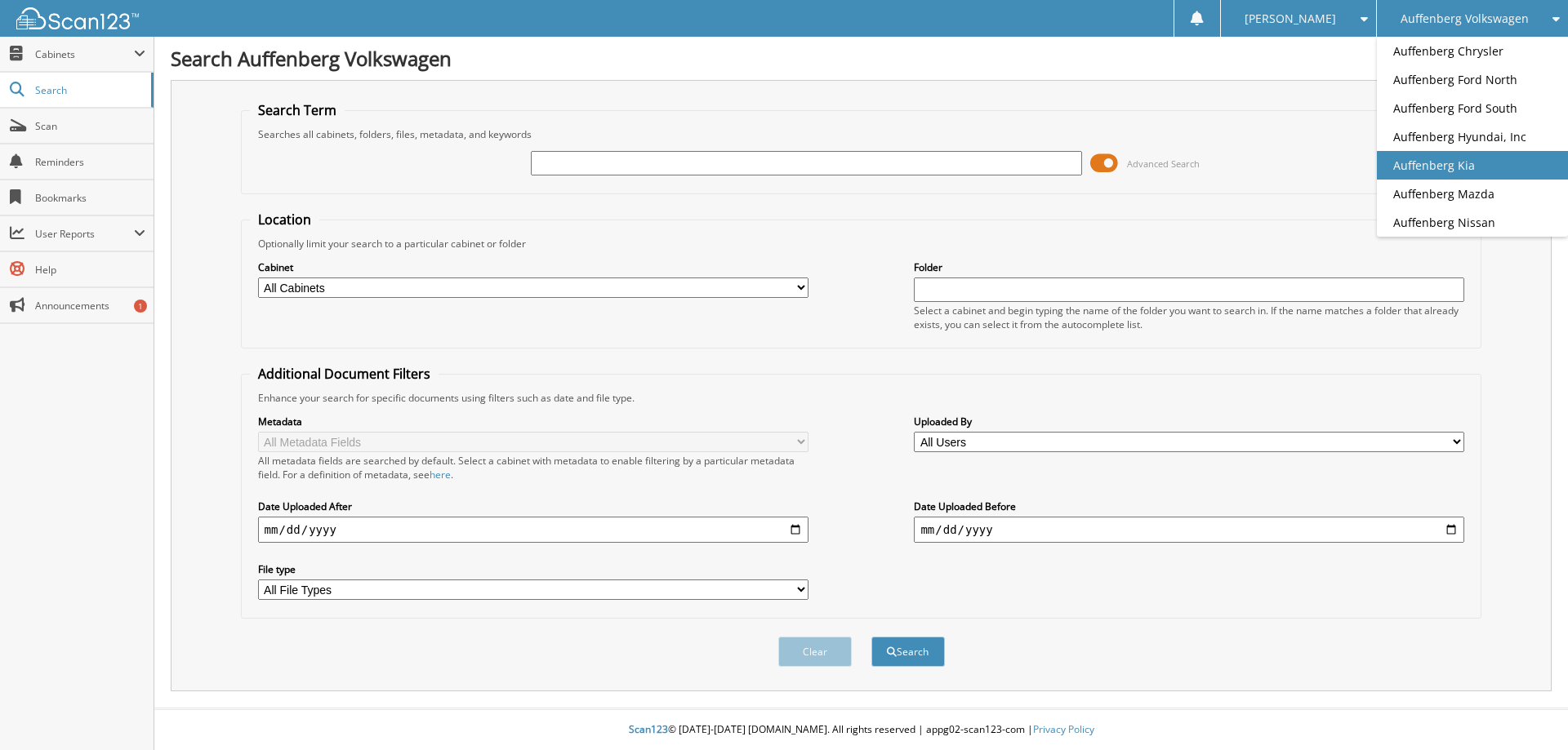
click at [1451, 157] on link "Auffenberg Kia" at bounding box center [1472, 165] width 191 height 28
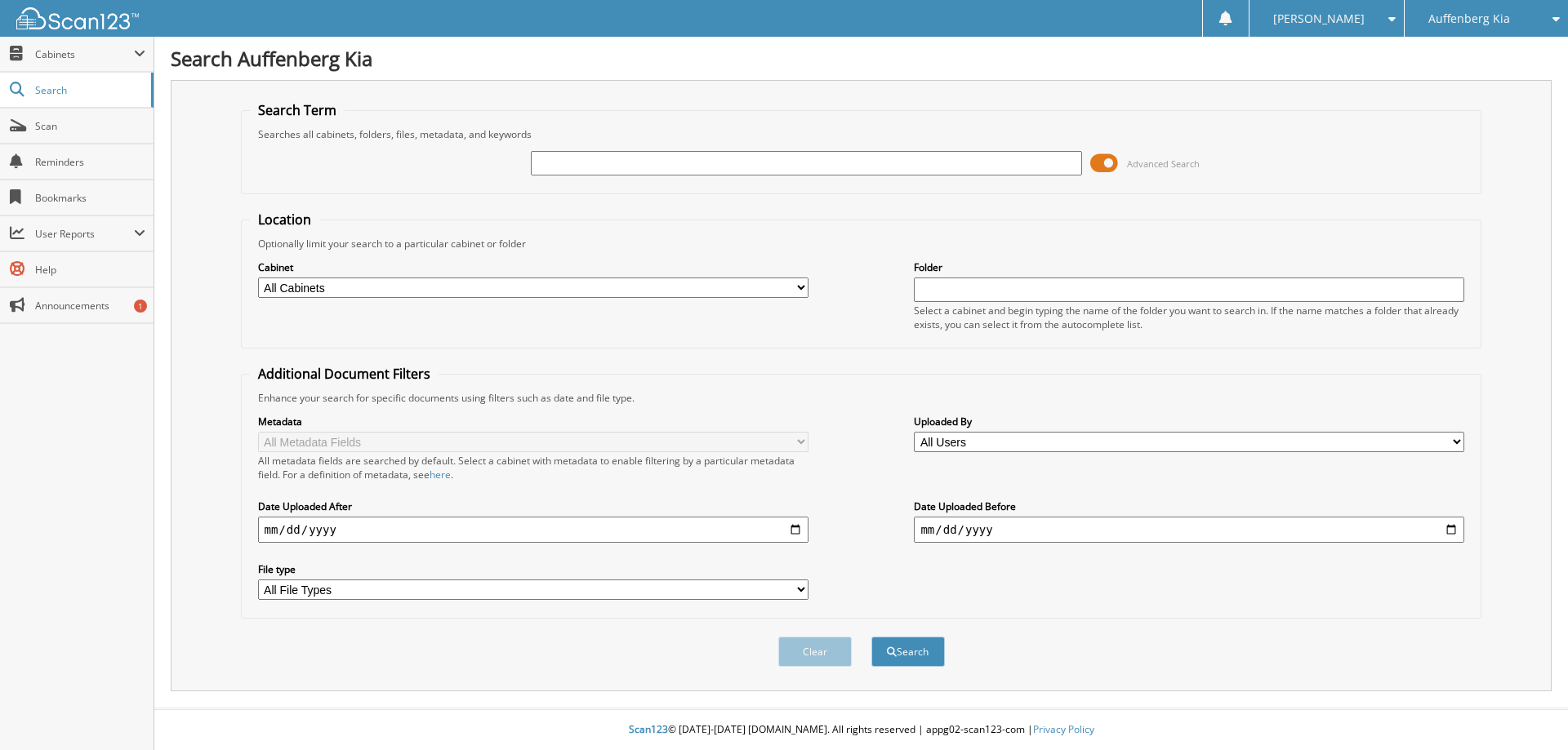
click at [627, 162] on input "text" at bounding box center [806, 163] width 550 height 25
type input "580169"
click at [914, 664] on button "Search" at bounding box center [908, 651] width 74 height 30
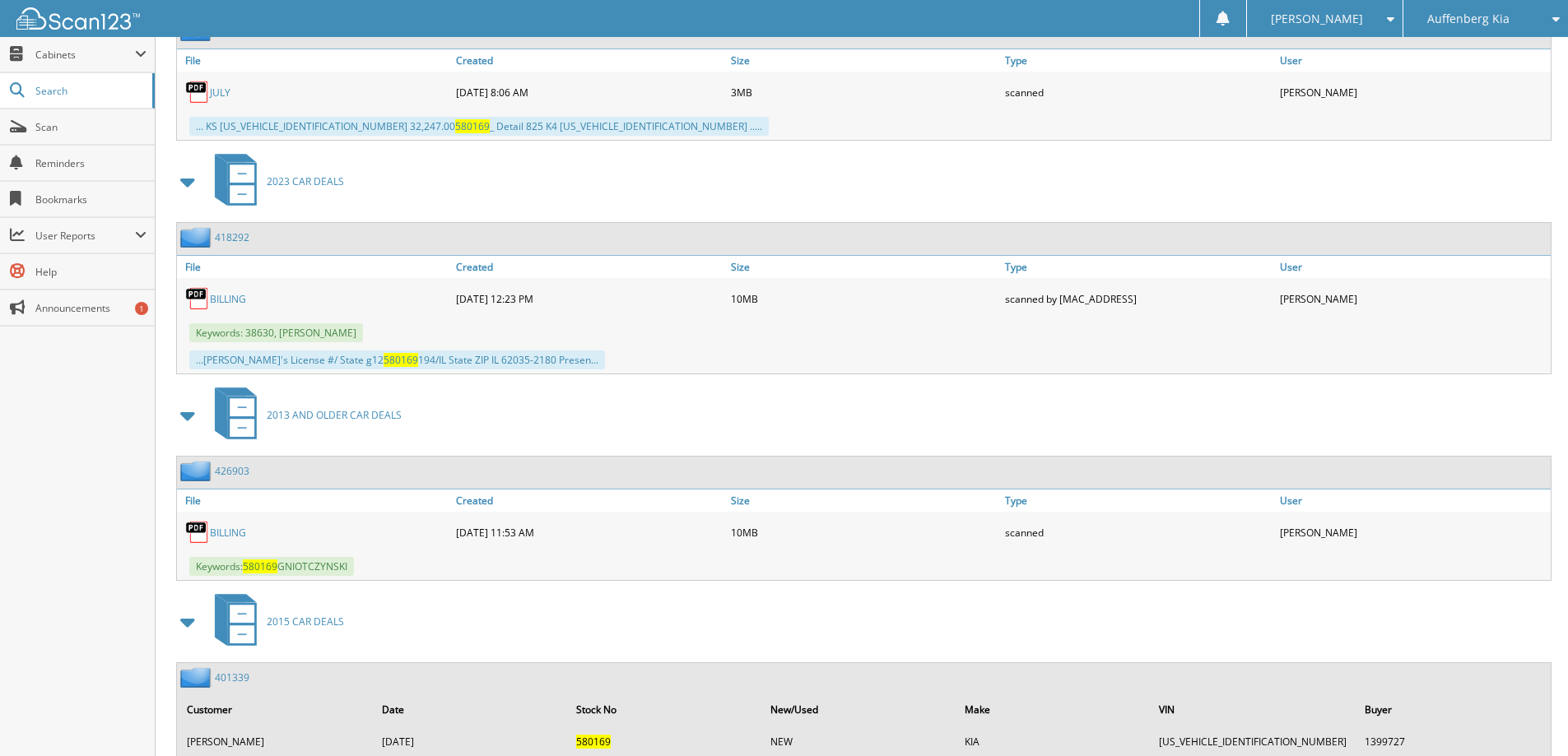
scroll to position [1590, 0]
click at [68, 56] on span "Cabinets" at bounding box center [85, 54] width 100 height 14
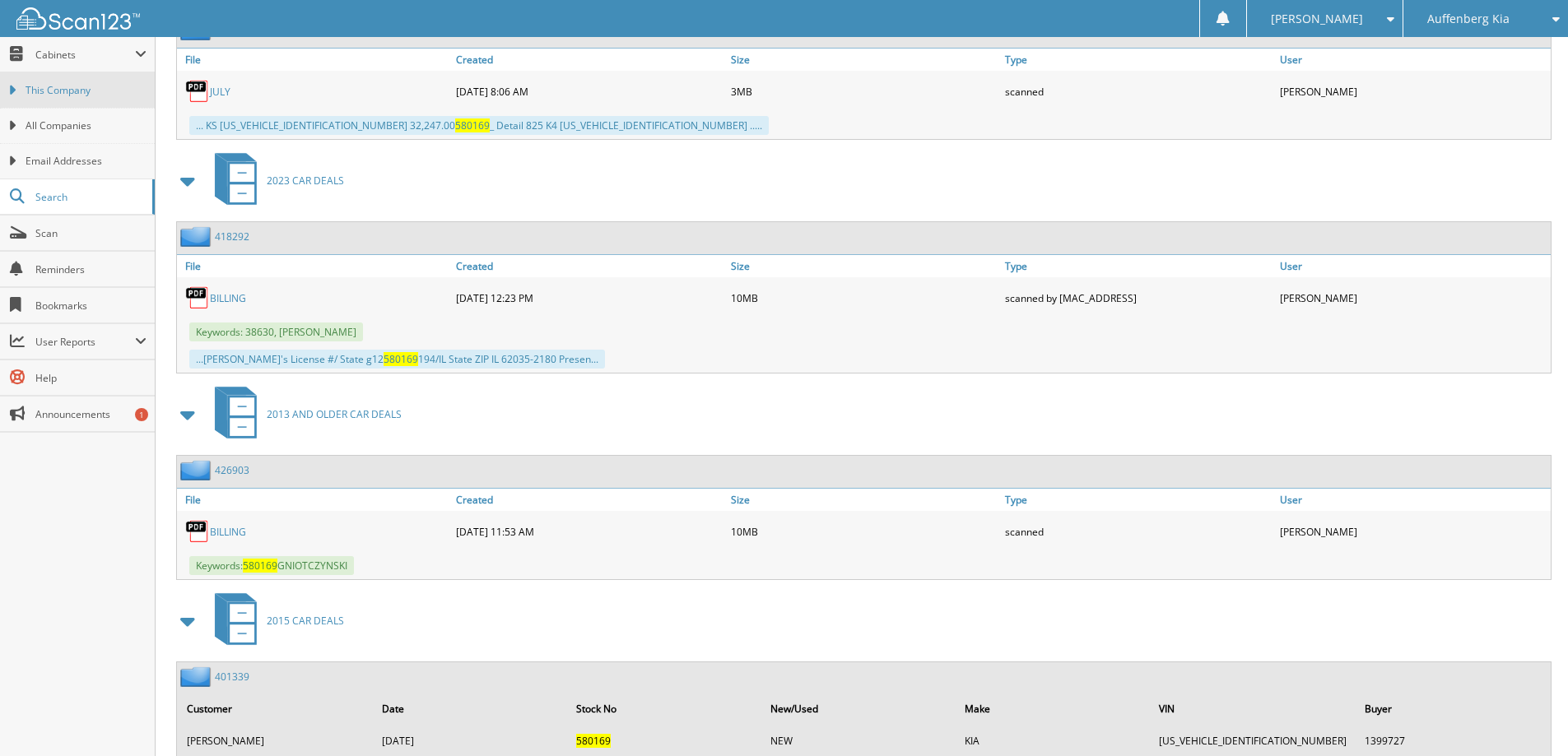
click at [77, 98] on link "This Company" at bounding box center [77, 90] width 155 height 36
